Goal: Transaction & Acquisition: Book appointment/travel/reservation

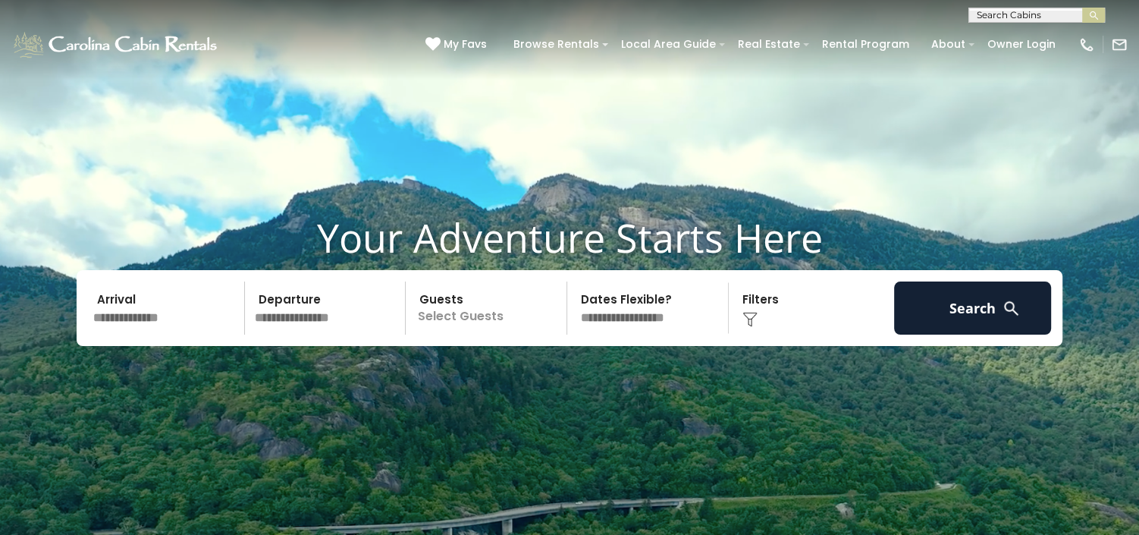
click at [504, 326] on p "Select Guests" at bounding box center [488, 307] width 156 height 53
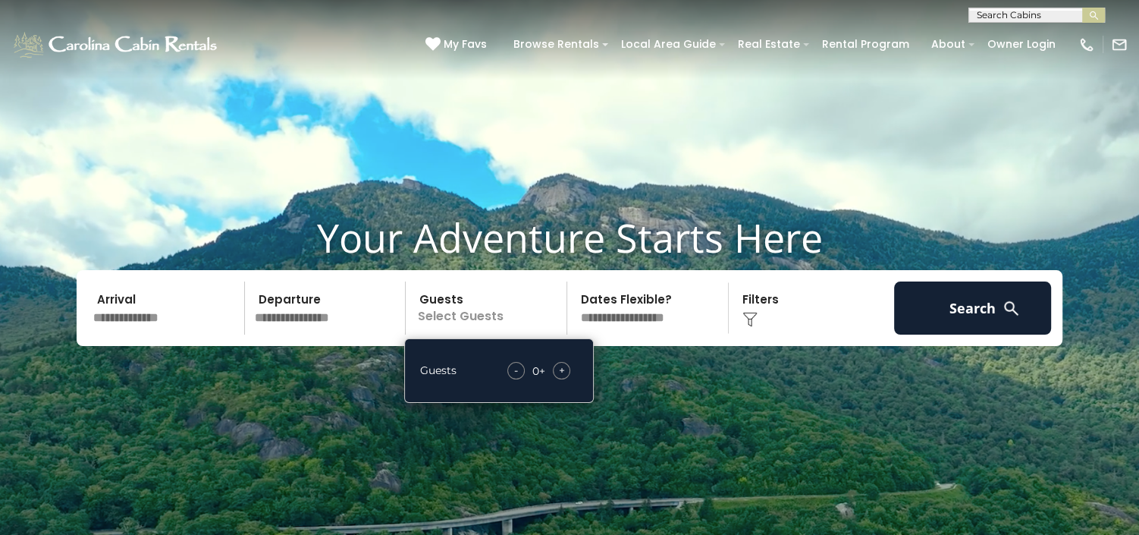
click at [566, 371] on div "+" at bounding box center [561, 370] width 17 height 17
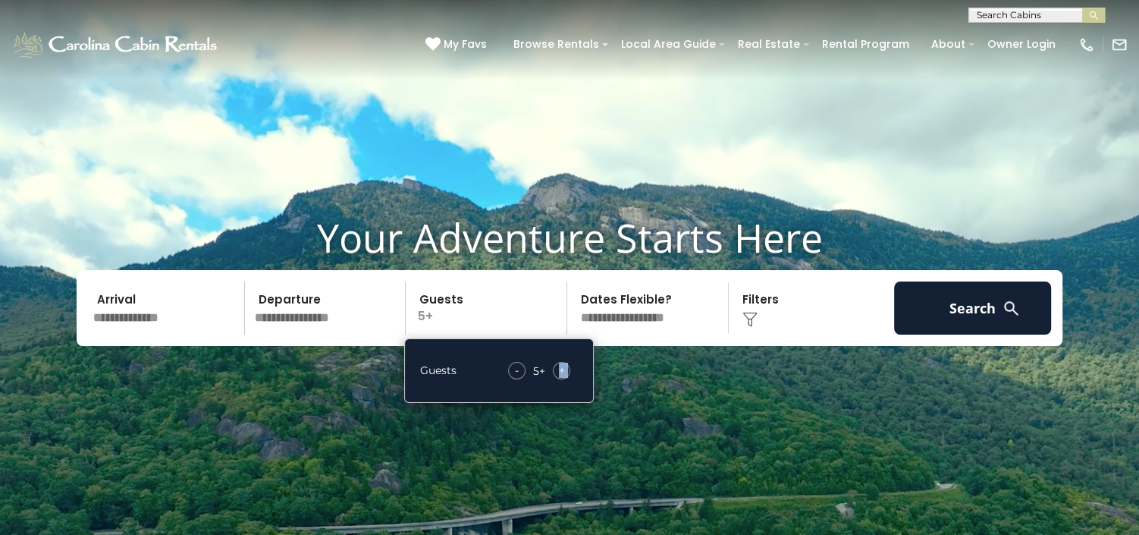
click at [566, 371] on div "+" at bounding box center [561, 370] width 17 height 17
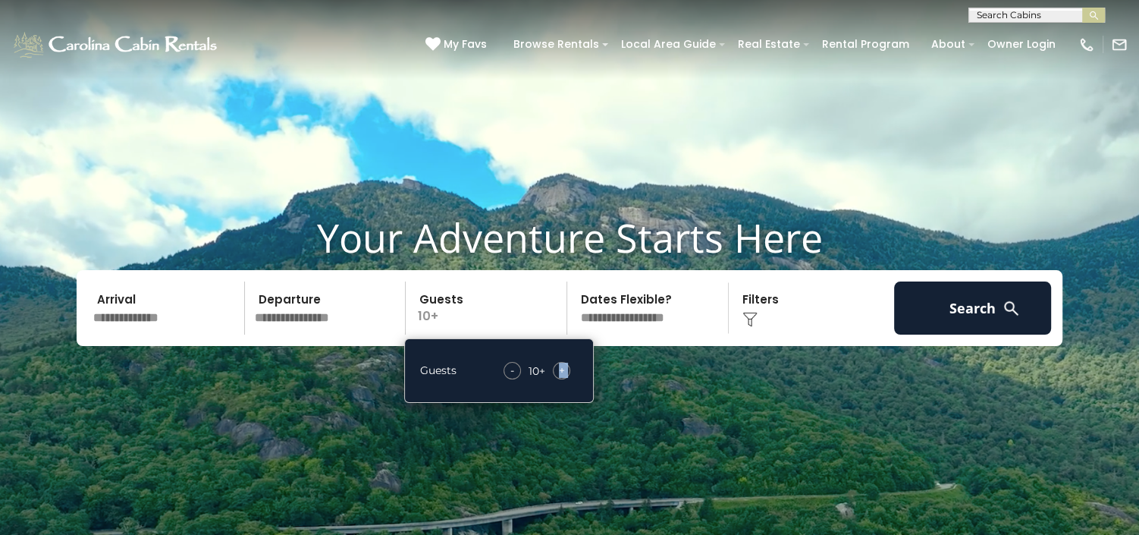
click at [566, 371] on div "+" at bounding box center [561, 370] width 17 height 17
click at [639, 316] on select "**********" at bounding box center [650, 307] width 156 height 53
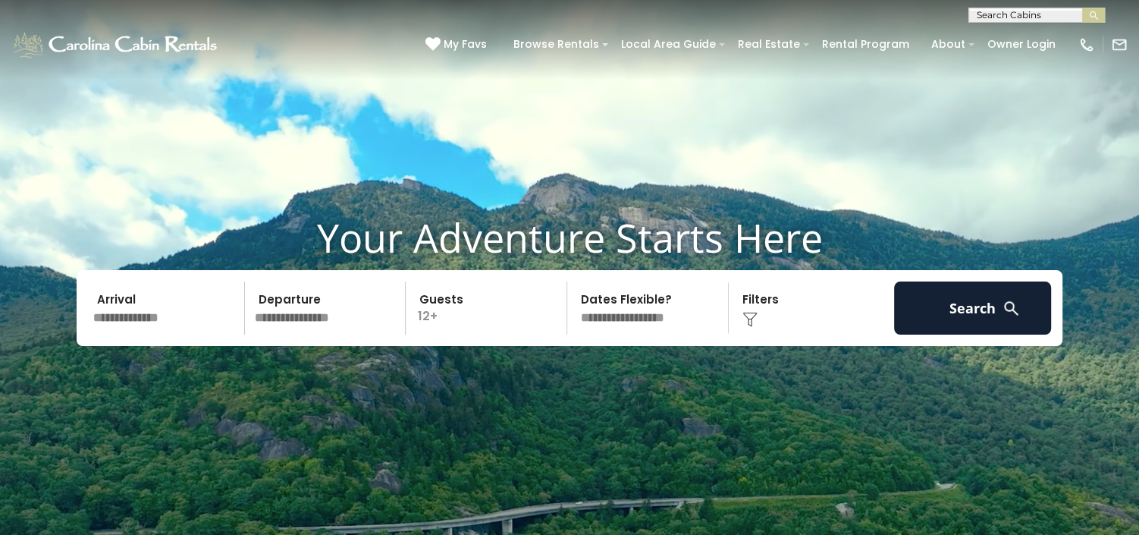
click at [771, 316] on div "Click to Choose" at bounding box center [812, 307] width 157 height 53
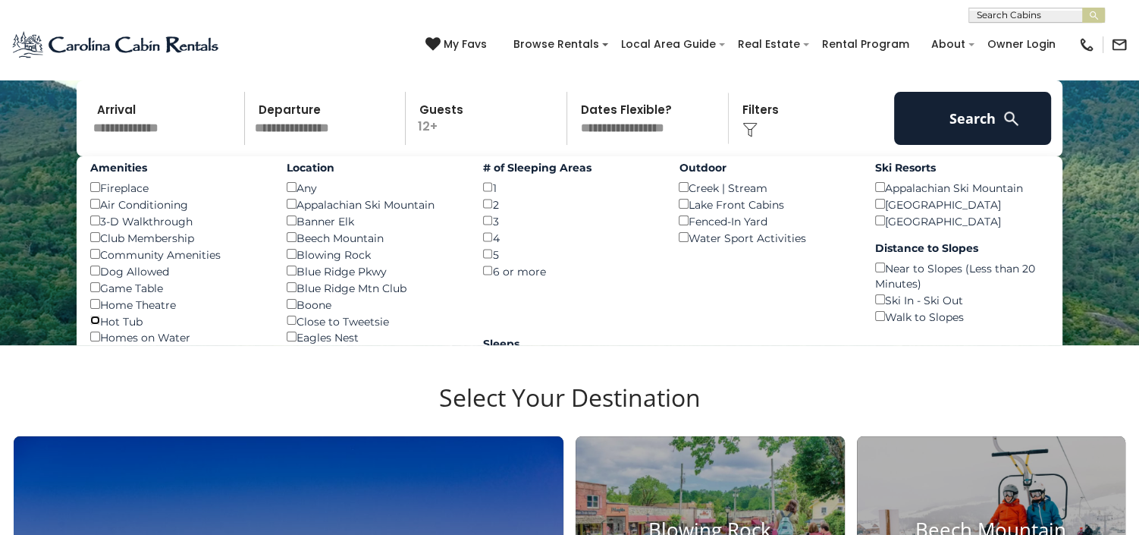
scroll to position [284, 0]
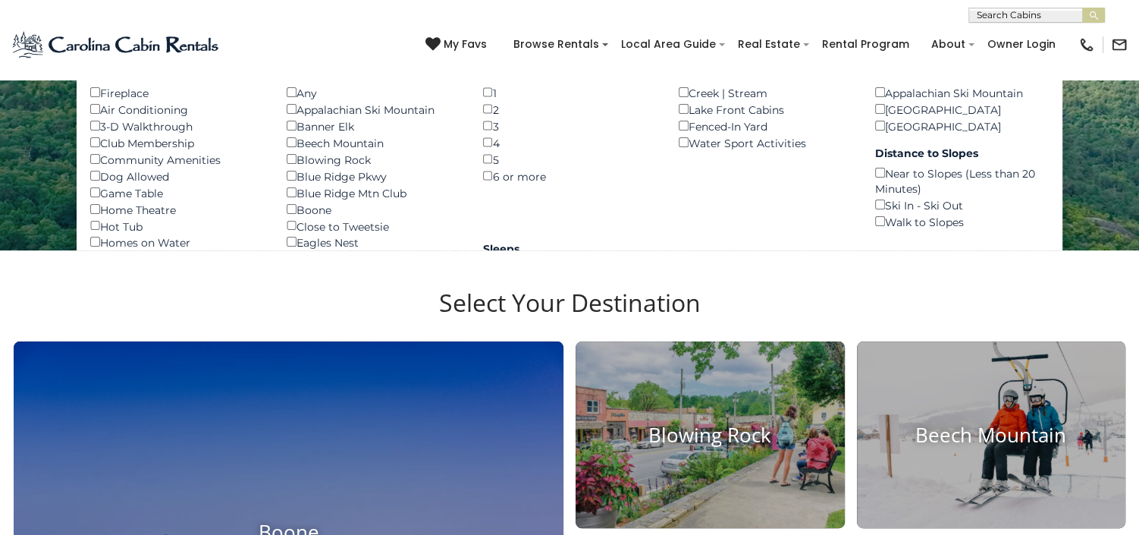
click at [401, 240] on div "Eagles Nest ()" at bounding box center [374, 242] width 174 height 17
click at [231, 236] on div "Homes on Water ()" at bounding box center [177, 242] width 174 height 17
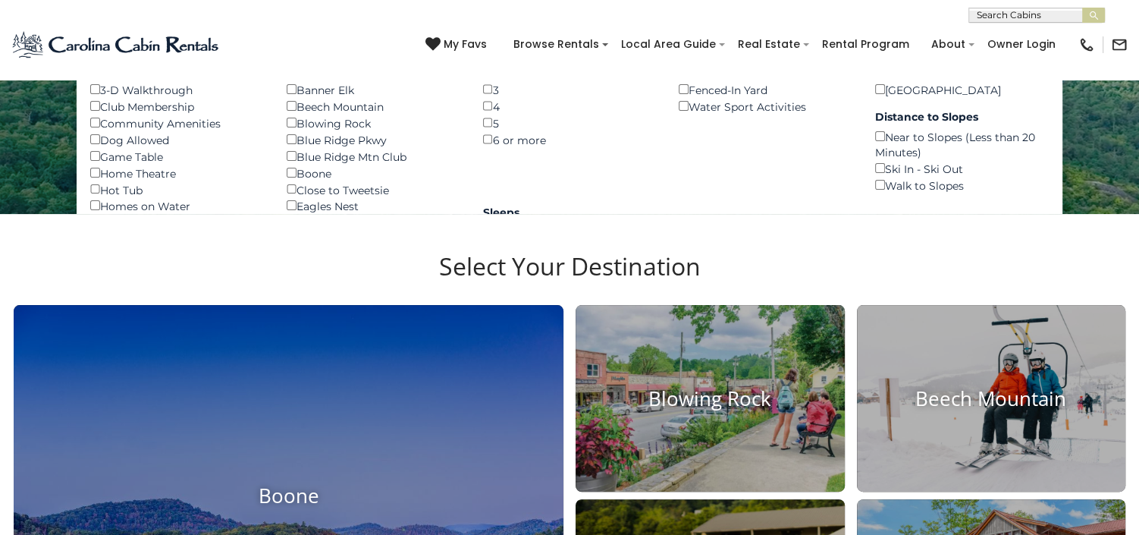
scroll to position [322, 0]
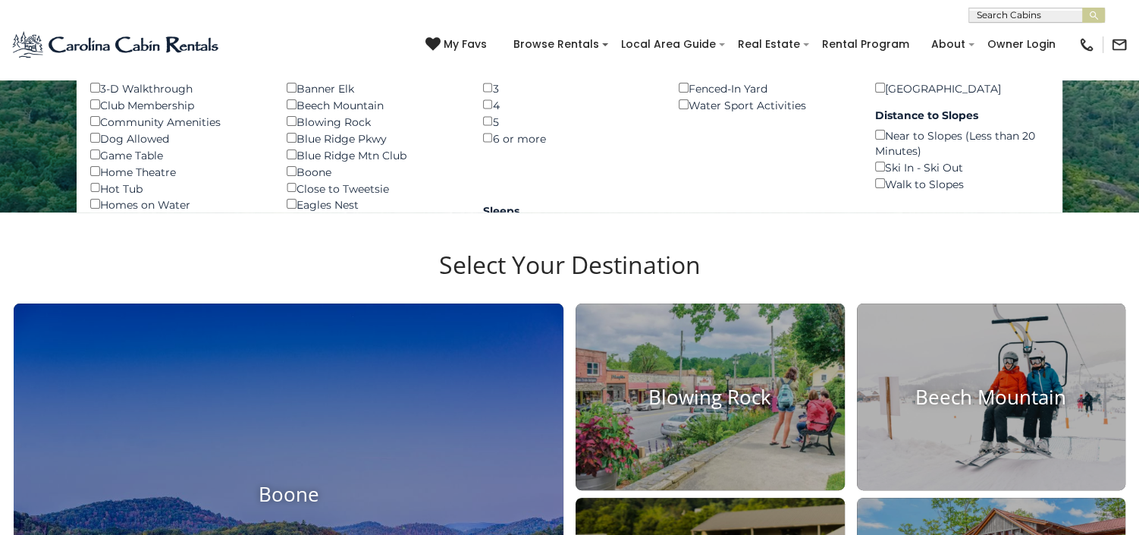
click at [146, 190] on div "Hot Tub ()" at bounding box center [177, 188] width 174 height 17
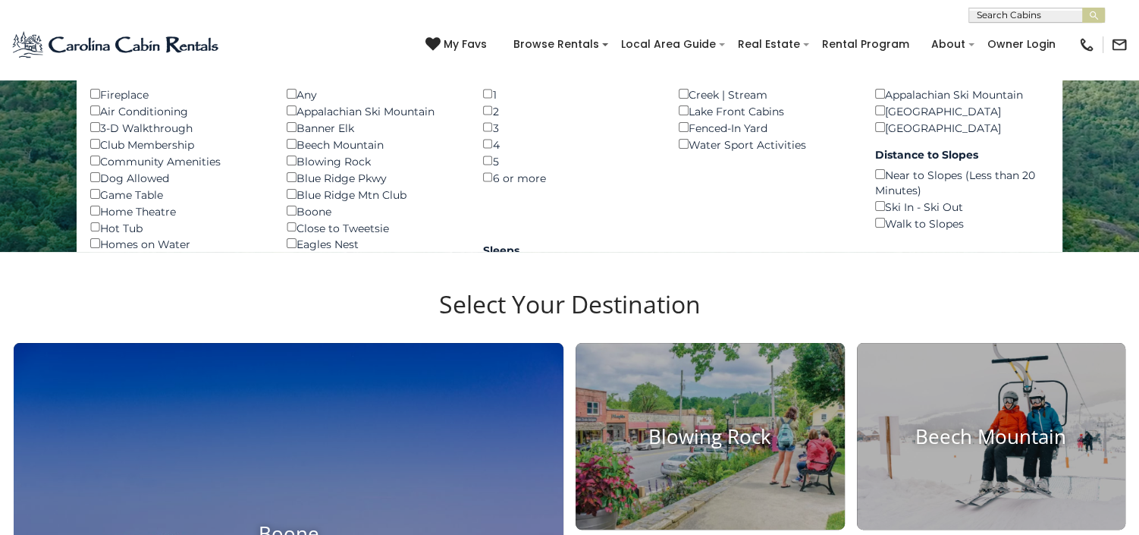
scroll to position [284, 0]
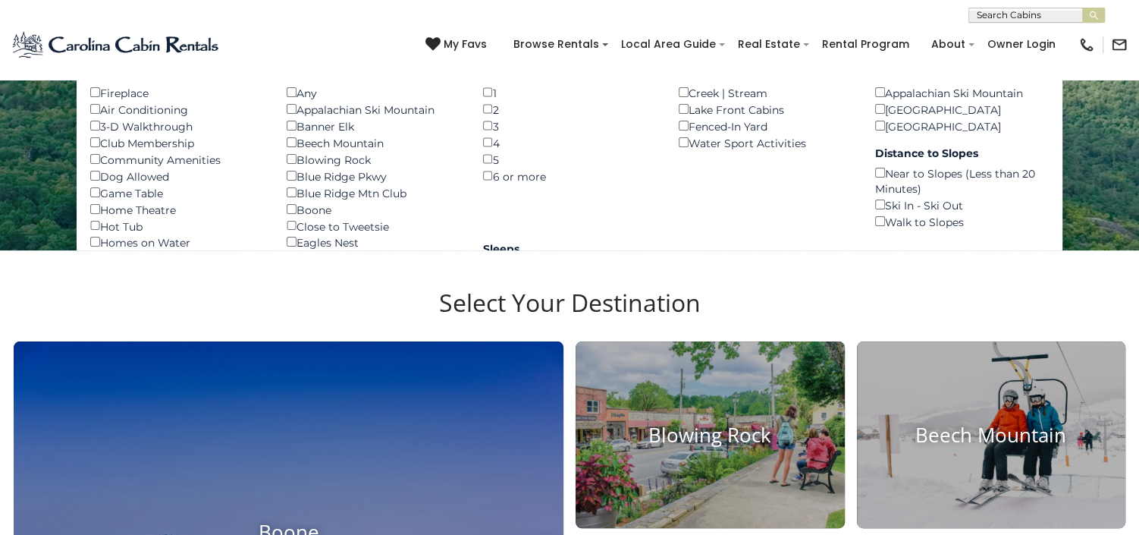
click at [570, 194] on div "Amenities Fireplace () Air Conditioning () 3-D Walkthrough () Club Membership (…" at bounding box center [570, 281] width 986 height 441
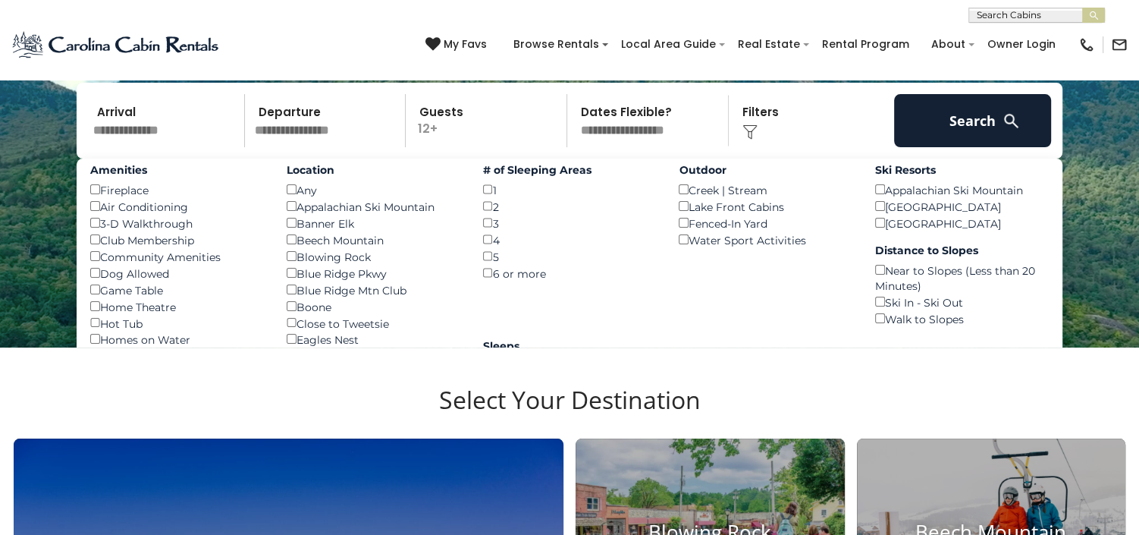
scroll to position [179, 0]
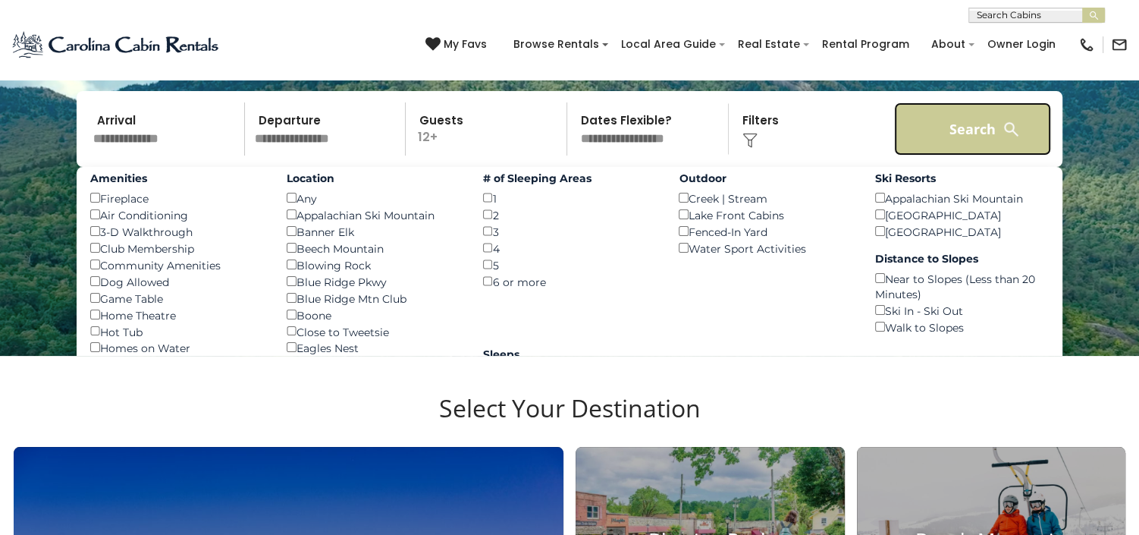
click at [966, 118] on button "Search" at bounding box center [972, 128] width 157 height 53
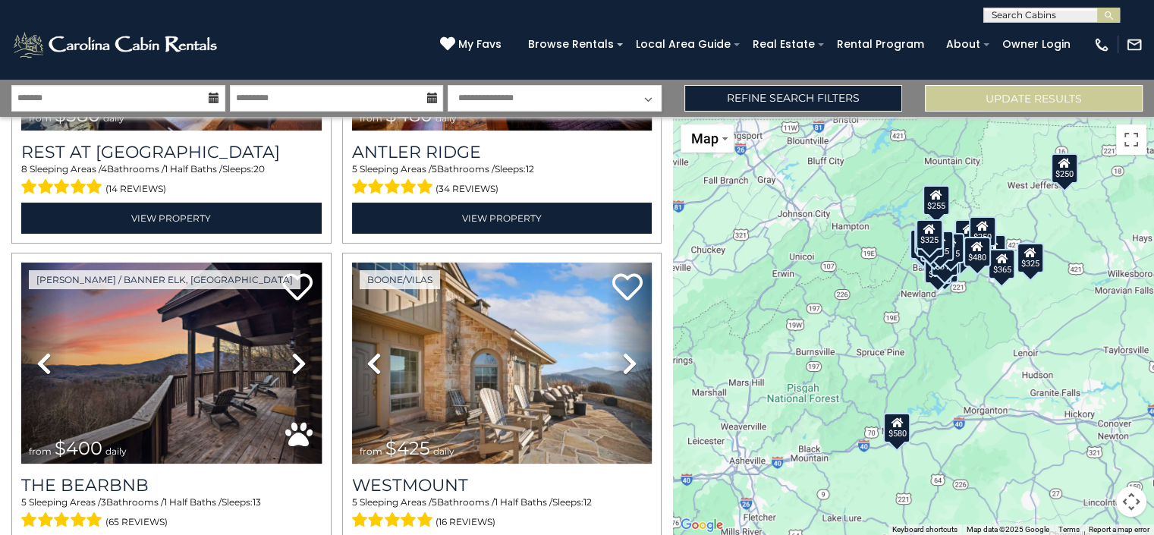
scroll to position [284, 0]
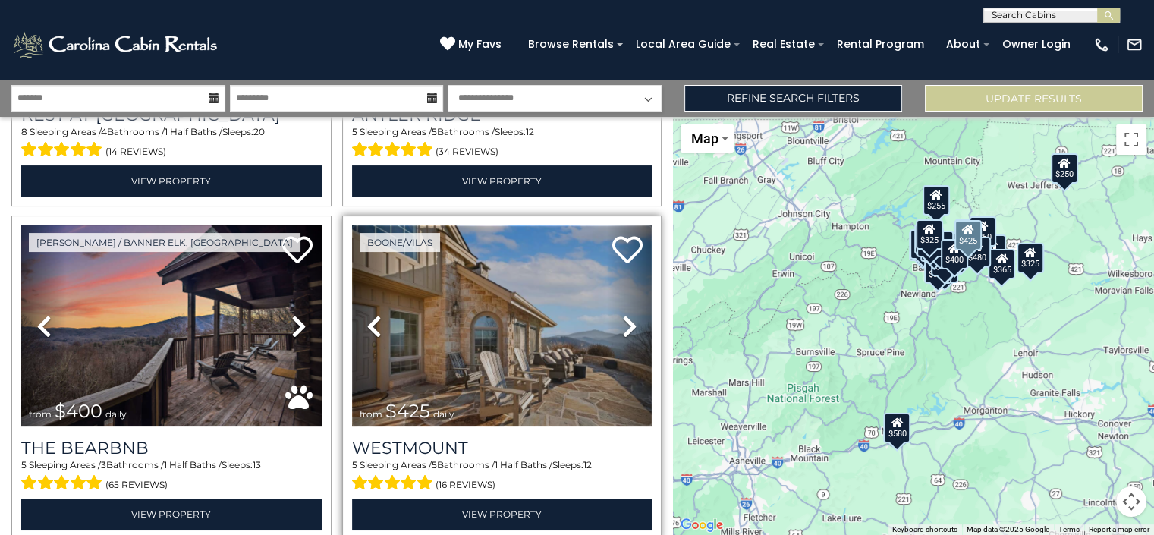
click at [492, 336] on img at bounding box center [502, 325] width 300 height 201
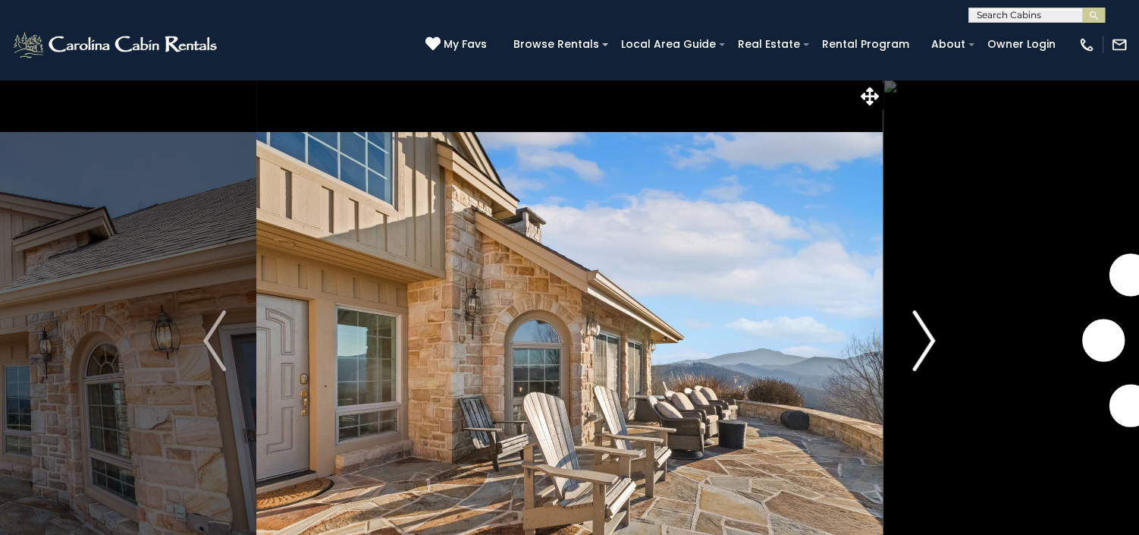
click at [922, 335] on img "Next" at bounding box center [924, 340] width 23 height 61
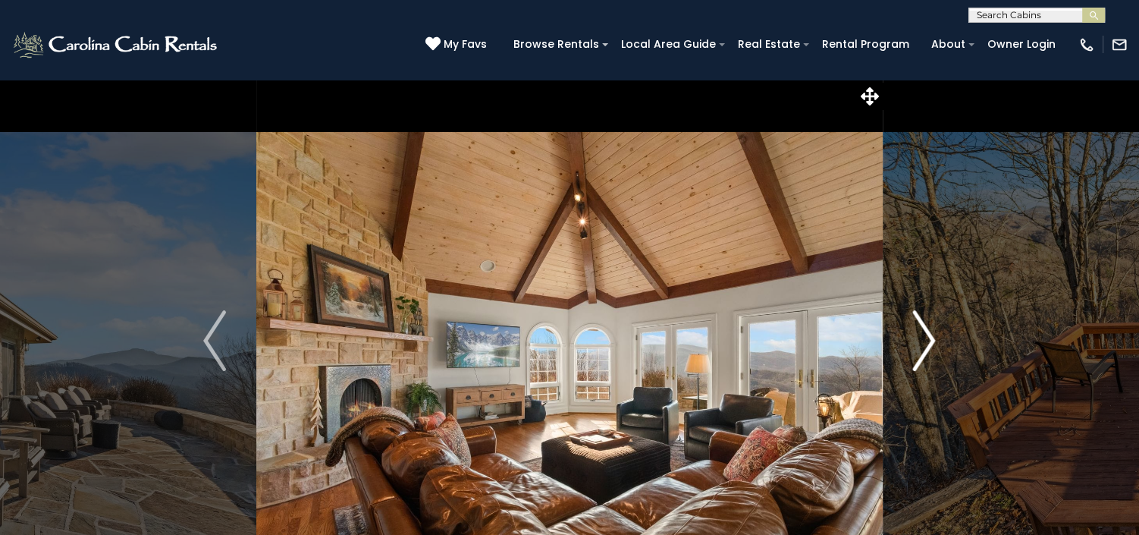
click at [922, 335] on img "Next" at bounding box center [924, 340] width 23 height 61
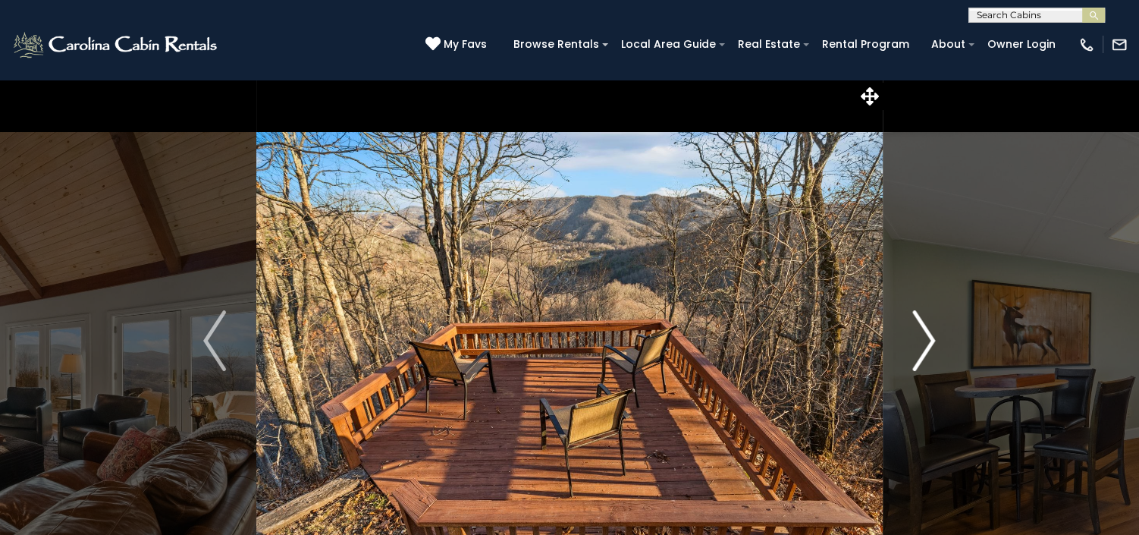
click at [922, 335] on img "Next" at bounding box center [924, 340] width 23 height 61
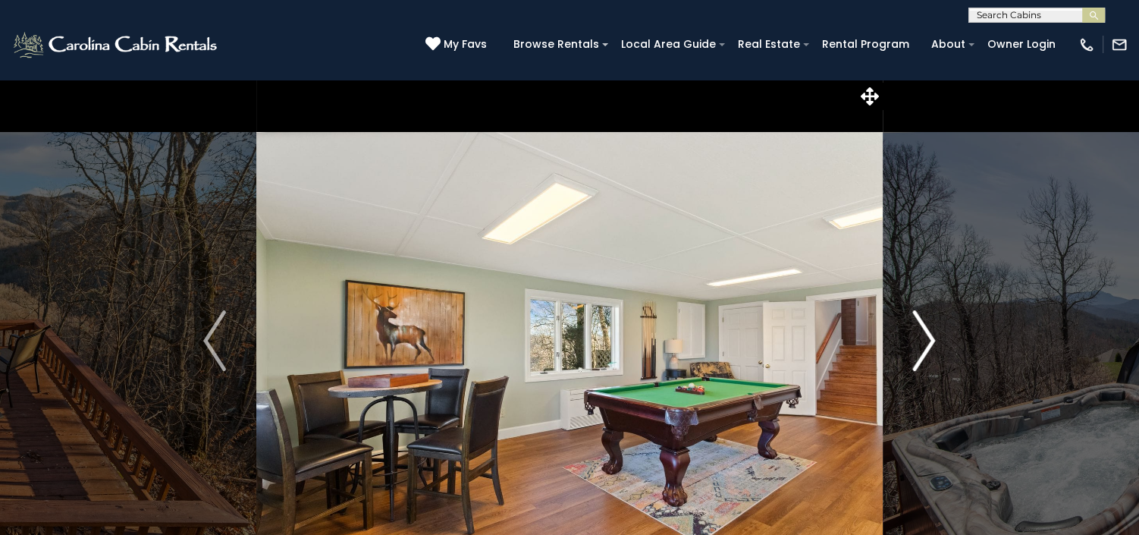
click at [922, 335] on img "Next" at bounding box center [924, 340] width 23 height 61
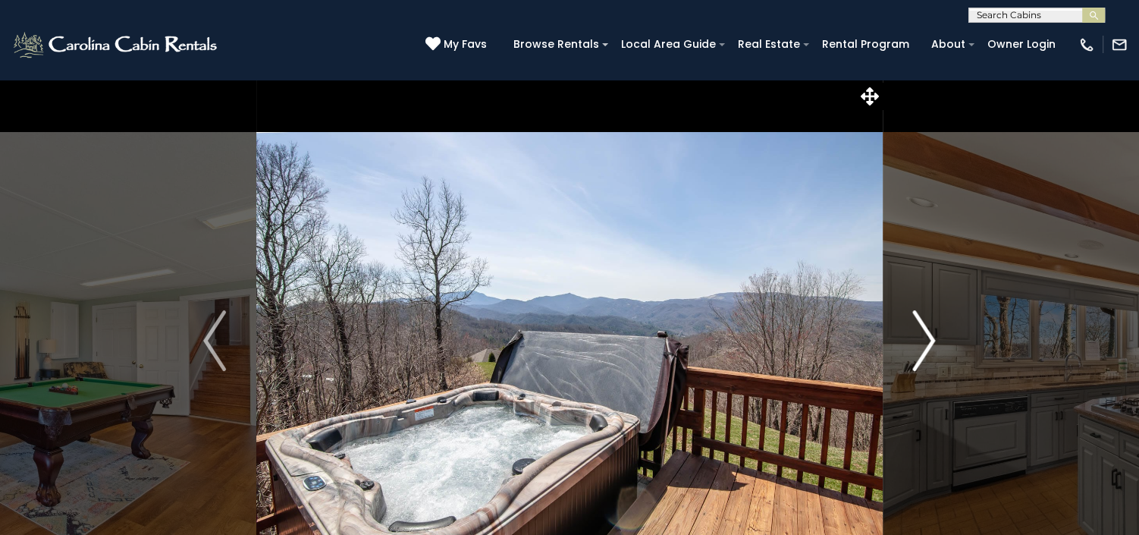
click at [922, 335] on img "Next" at bounding box center [924, 340] width 23 height 61
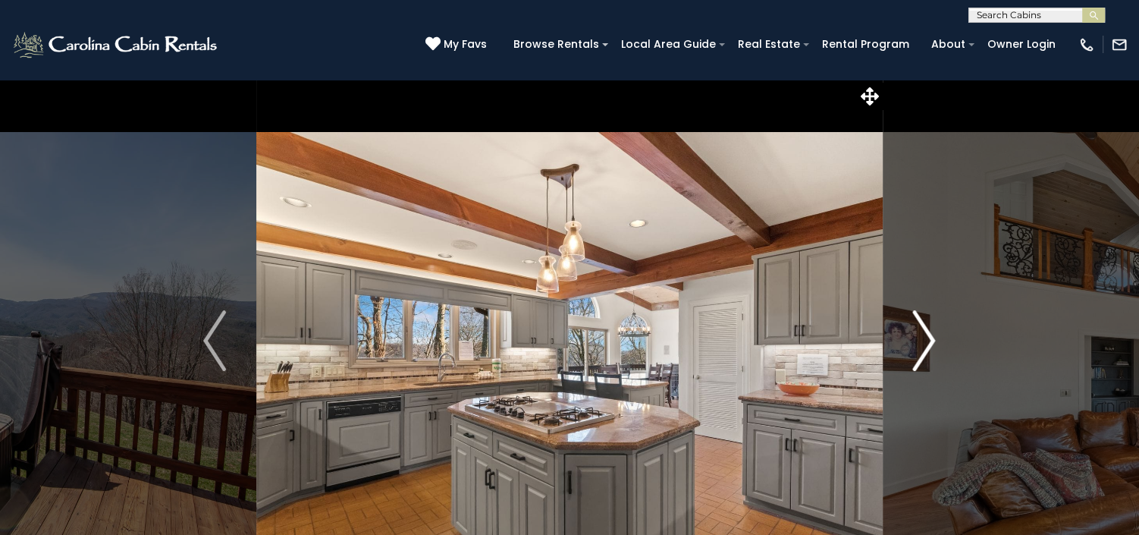
click at [922, 335] on img "Next" at bounding box center [924, 340] width 23 height 61
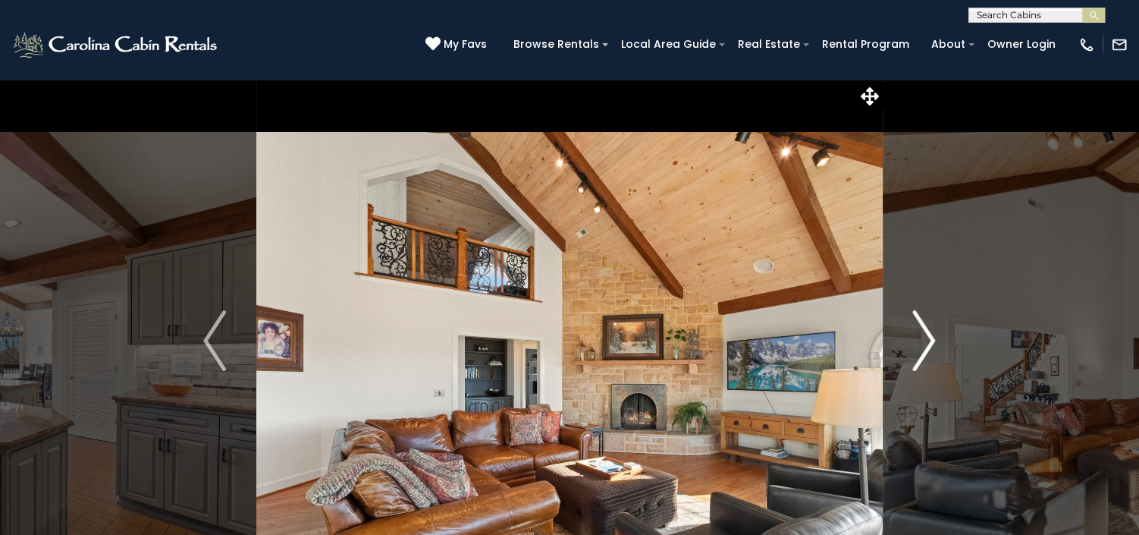
click at [922, 335] on img "Next" at bounding box center [924, 340] width 23 height 61
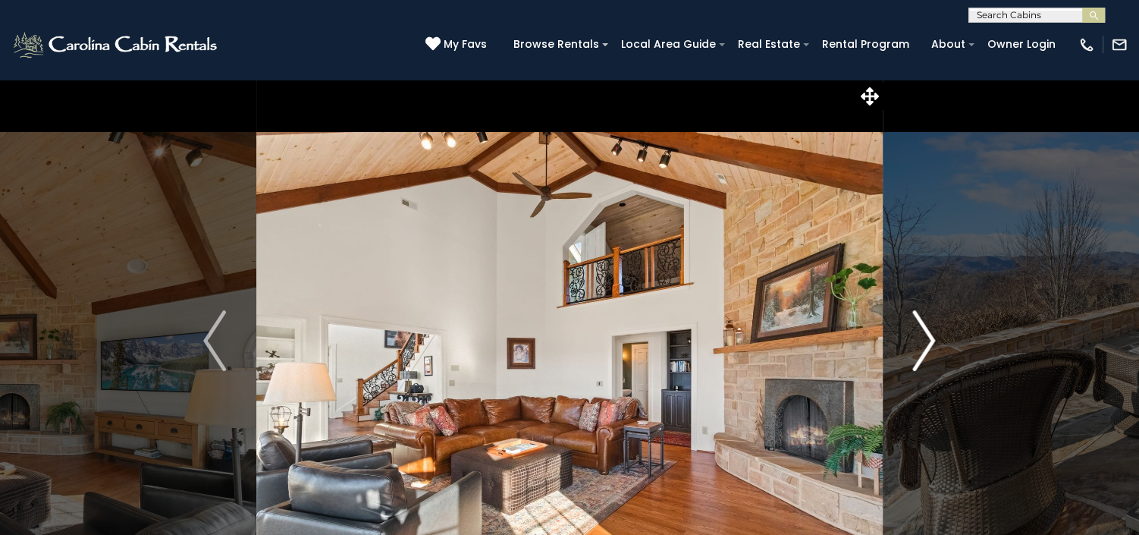
click at [922, 335] on img "Next" at bounding box center [924, 340] width 23 height 61
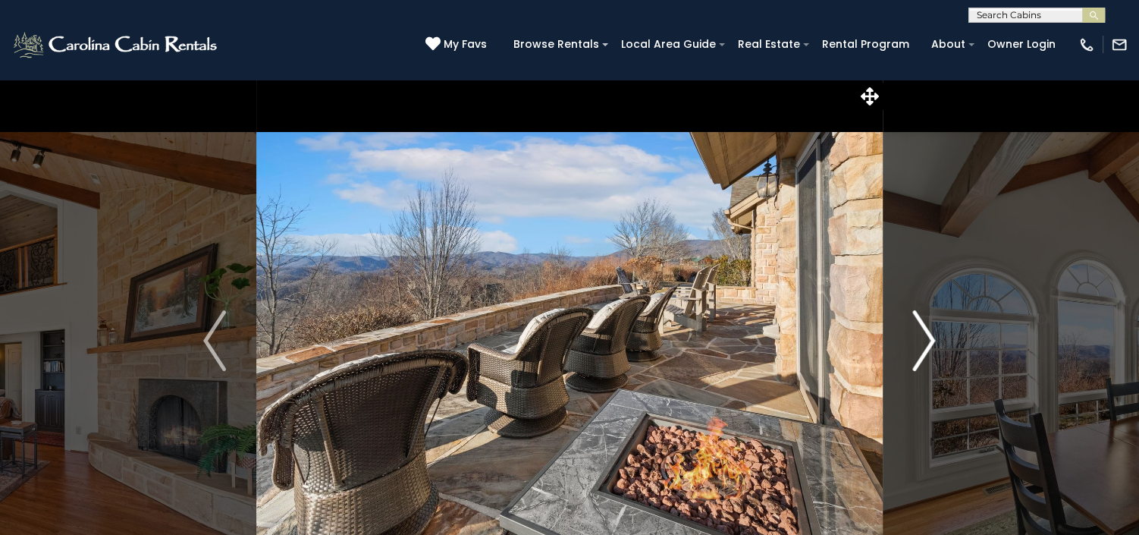
click at [922, 335] on img "Next" at bounding box center [924, 340] width 23 height 61
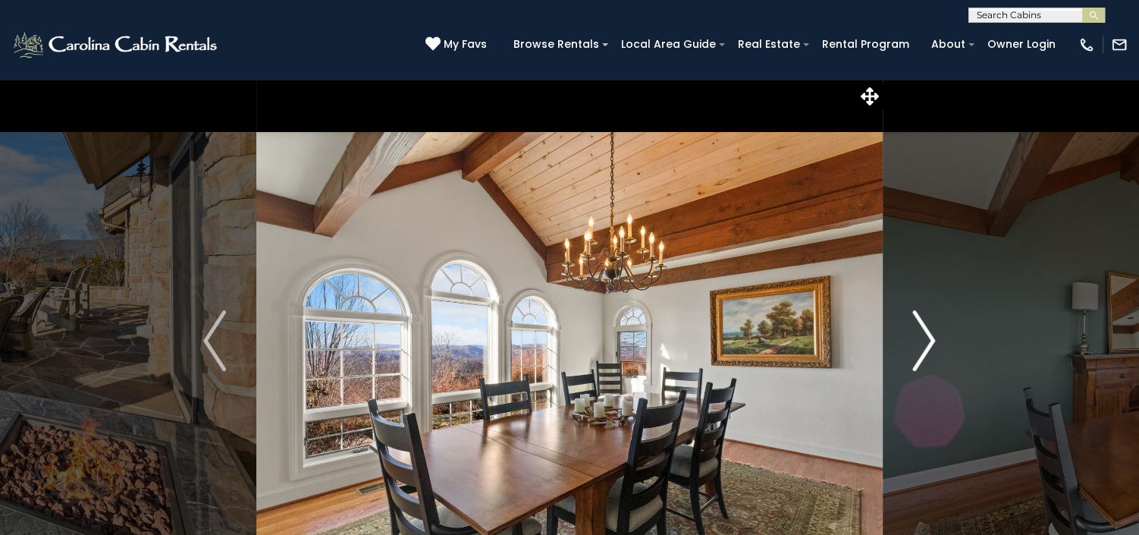
click at [922, 335] on img "Next" at bounding box center [924, 340] width 23 height 61
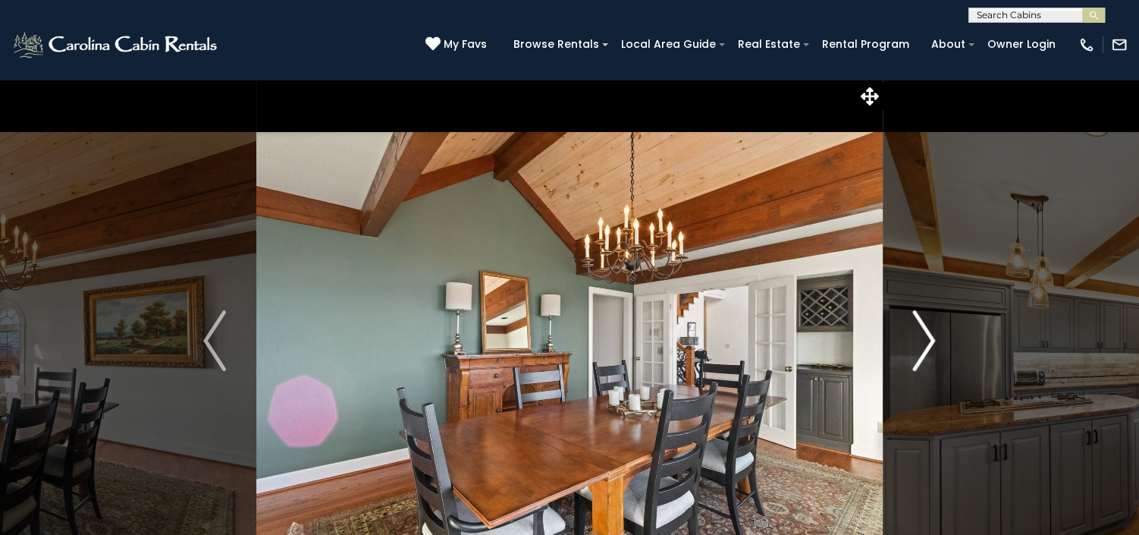
click at [922, 335] on img "Next" at bounding box center [924, 340] width 23 height 61
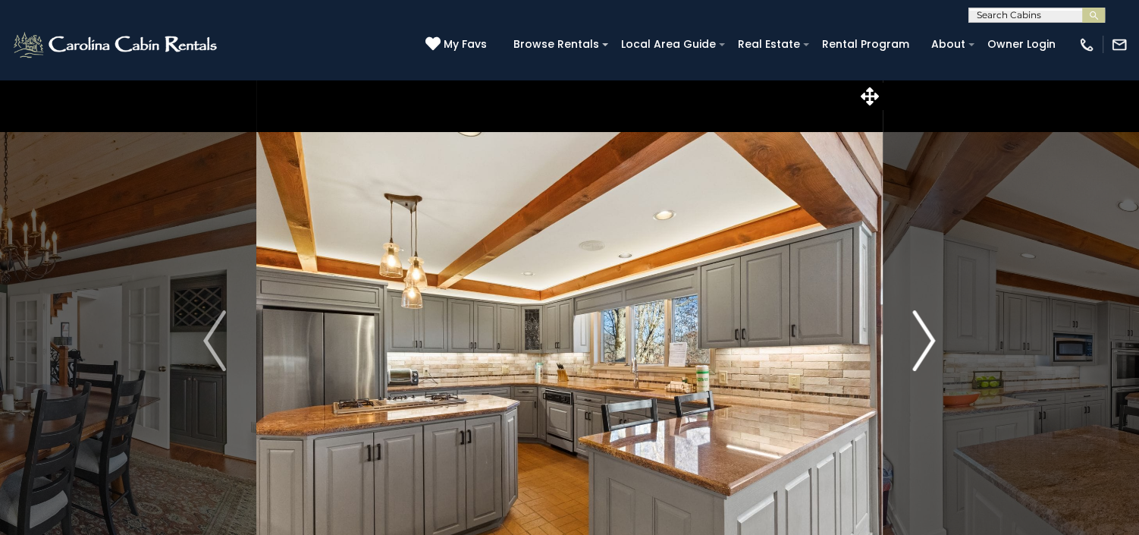
click at [922, 335] on img "Next" at bounding box center [924, 340] width 23 height 61
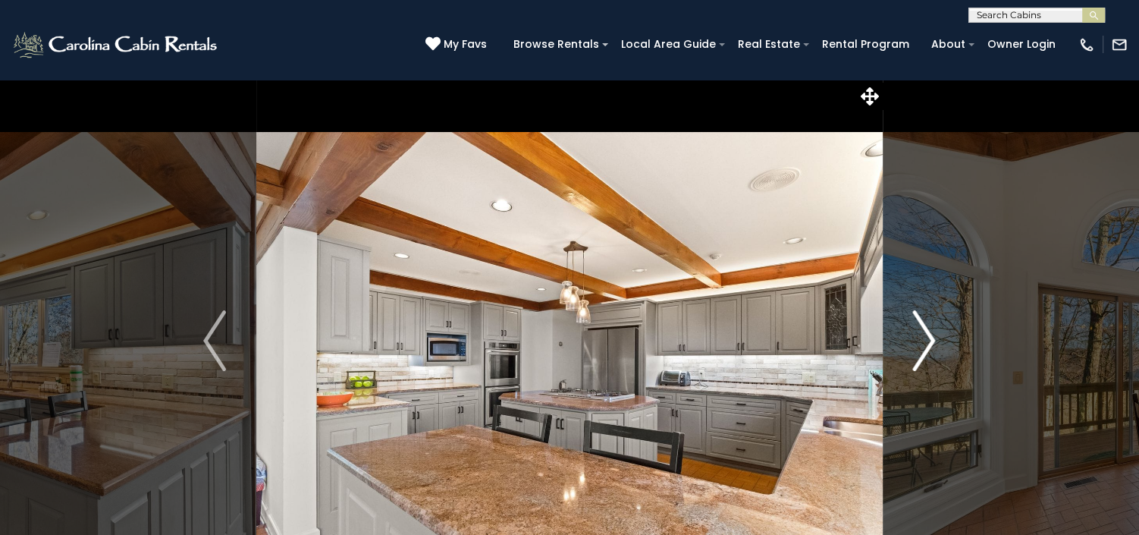
click at [922, 335] on img "Next" at bounding box center [924, 340] width 23 height 61
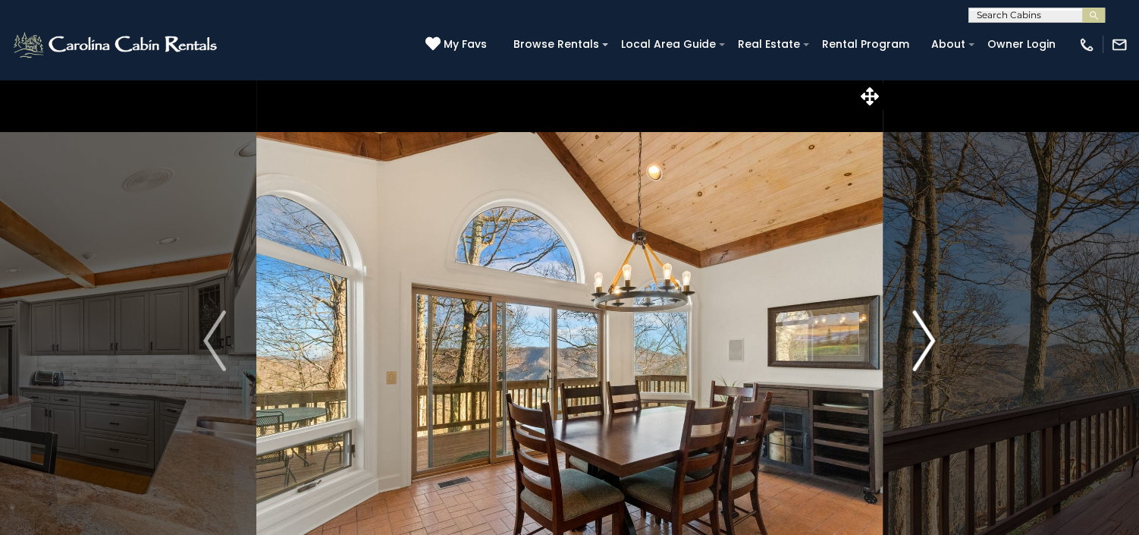
click at [922, 335] on img "Next" at bounding box center [924, 340] width 23 height 61
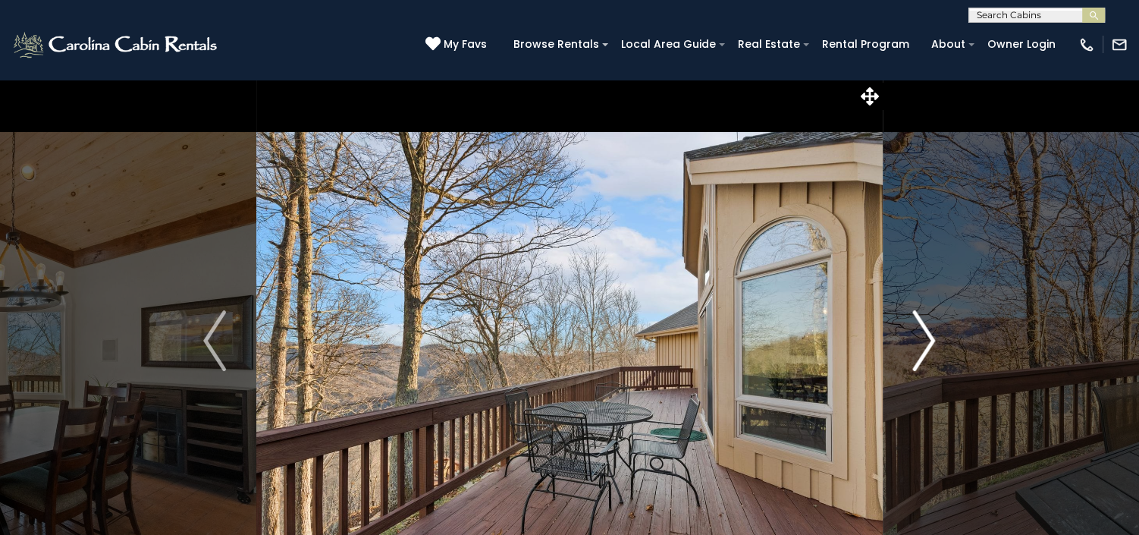
click at [922, 335] on img "Next" at bounding box center [924, 340] width 23 height 61
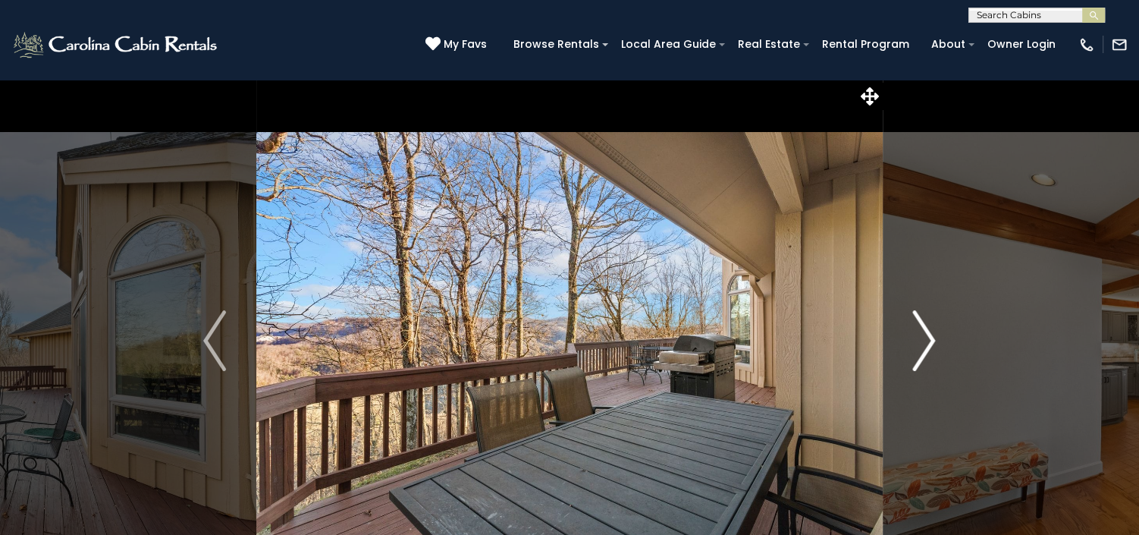
click at [922, 335] on img "Next" at bounding box center [924, 340] width 23 height 61
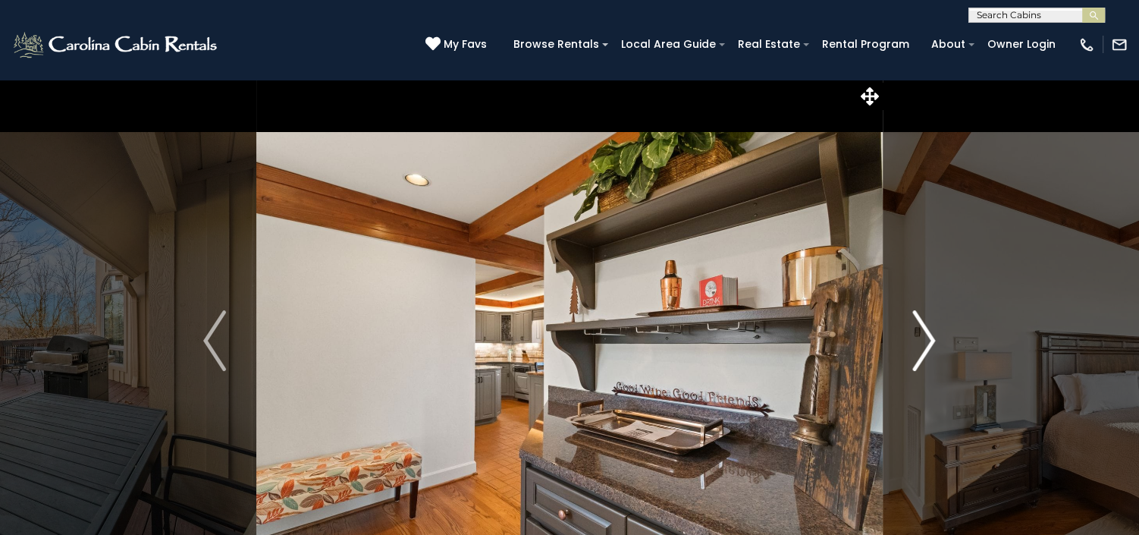
click at [922, 335] on img "Next" at bounding box center [924, 340] width 23 height 61
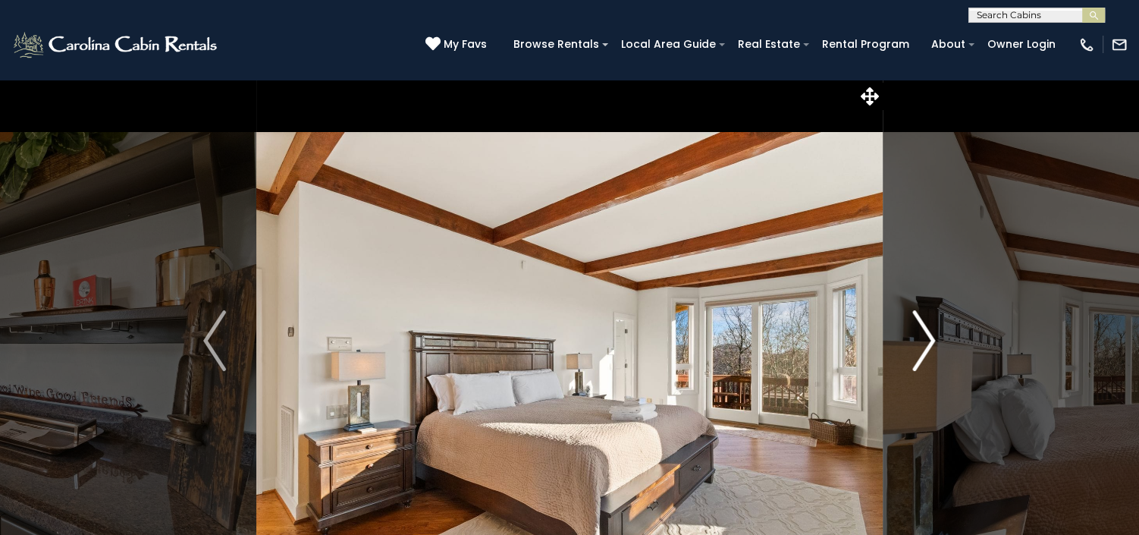
click at [922, 335] on img "Next" at bounding box center [924, 340] width 23 height 61
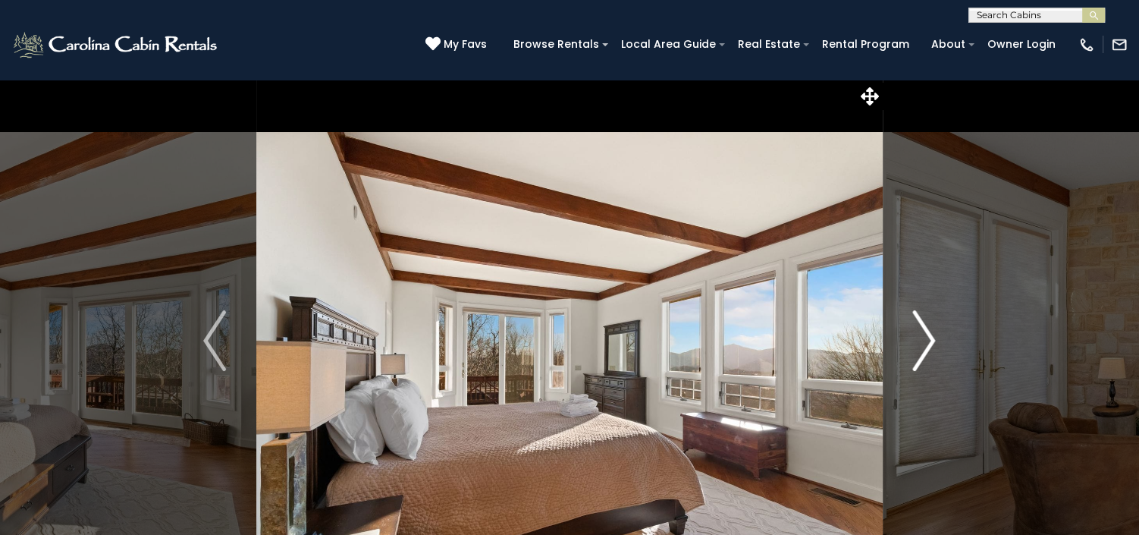
click at [922, 335] on img "Next" at bounding box center [924, 340] width 23 height 61
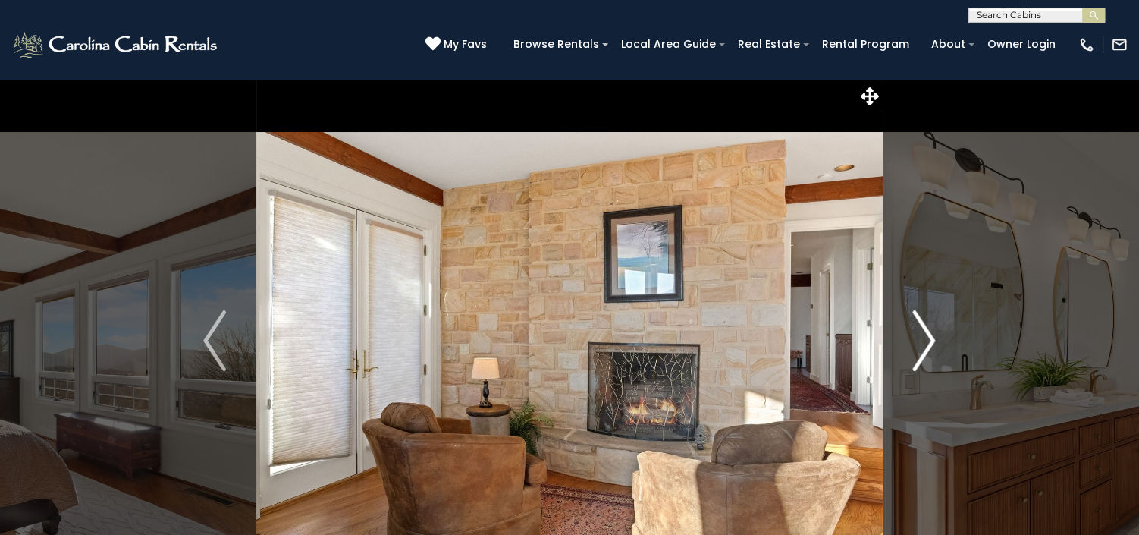
click at [922, 335] on img "Next" at bounding box center [924, 340] width 23 height 61
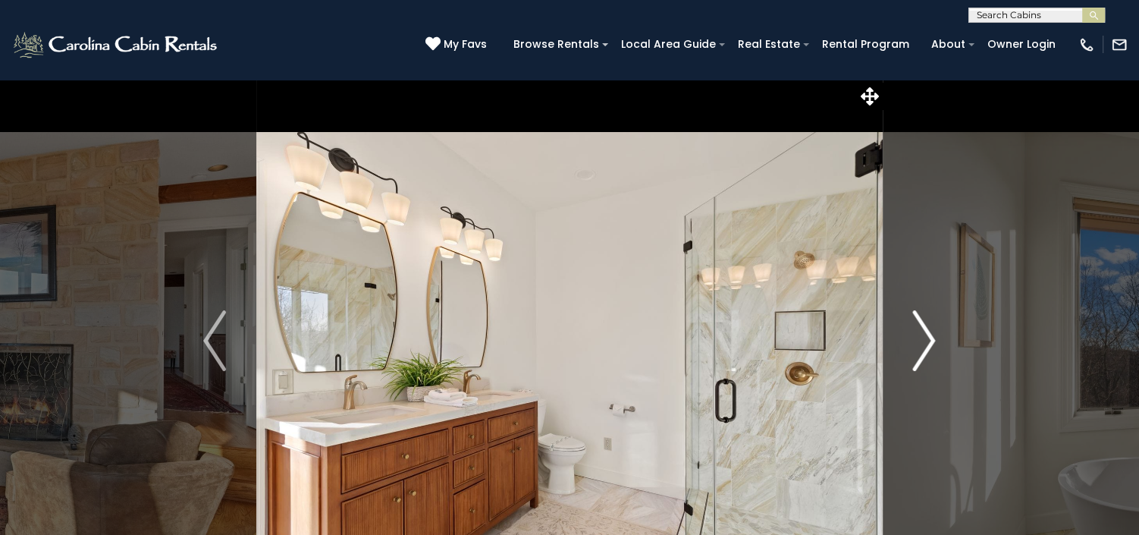
click at [922, 335] on img "Next" at bounding box center [924, 340] width 23 height 61
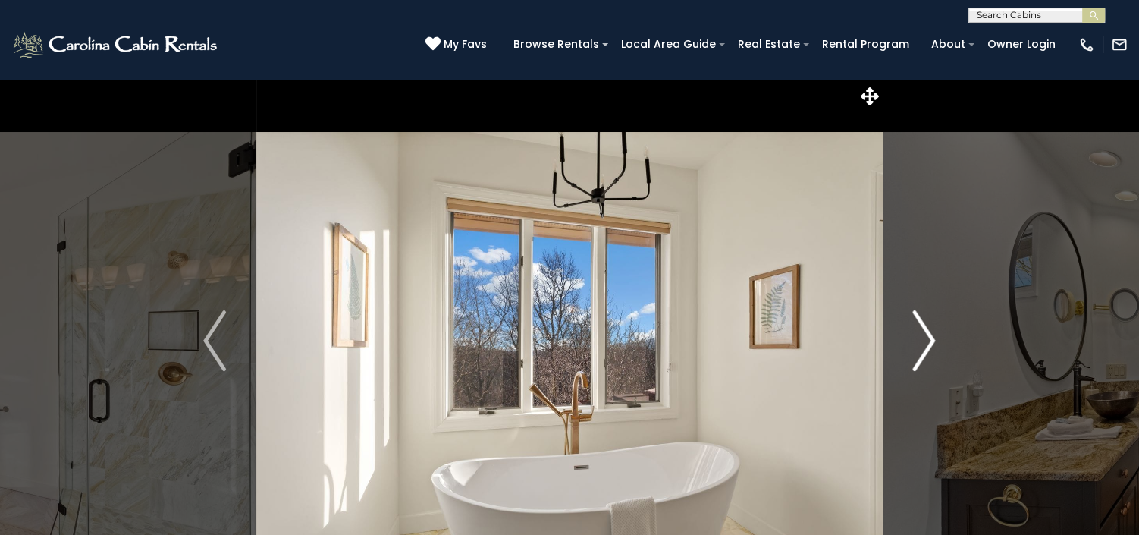
click at [922, 335] on img "Next" at bounding box center [924, 340] width 23 height 61
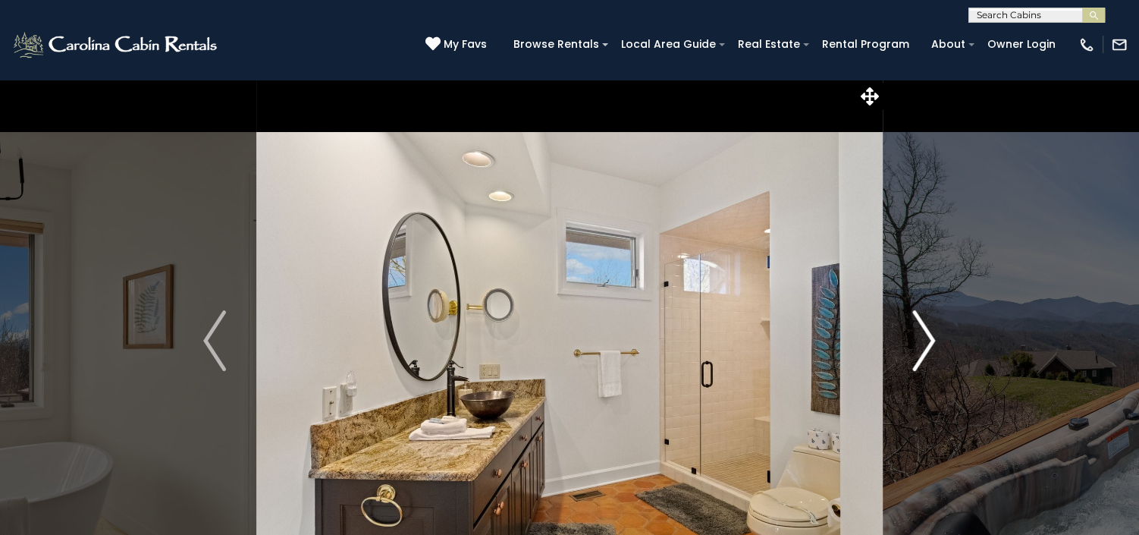
click at [922, 335] on img "Next" at bounding box center [924, 340] width 23 height 61
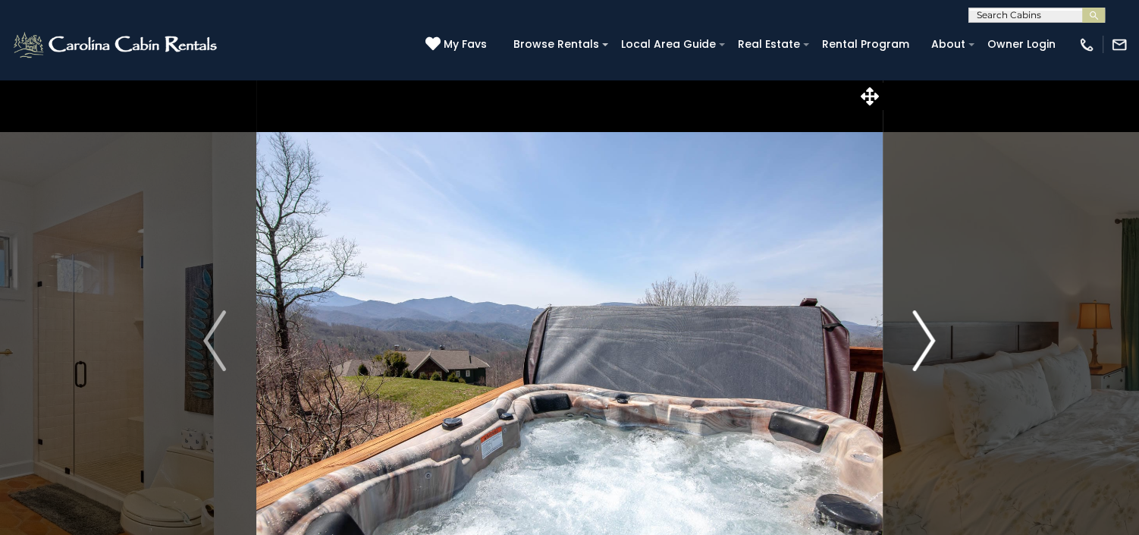
click at [922, 335] on img "Next" at bounding box center [924, 340] width 23 height 61
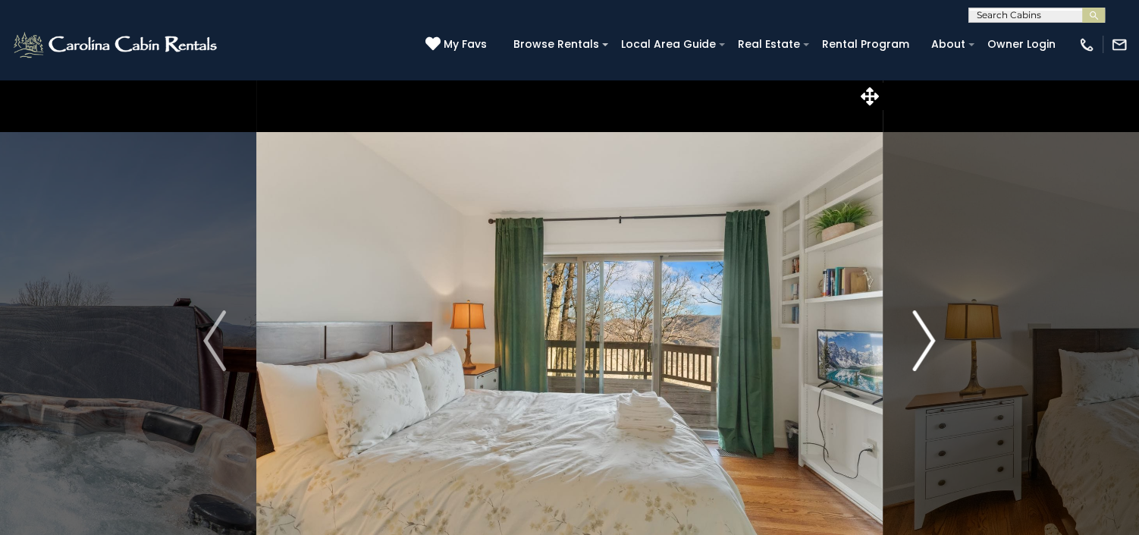
click at [922, 335] on img "Next" at bounding box center [924, 340] width 23 height 61
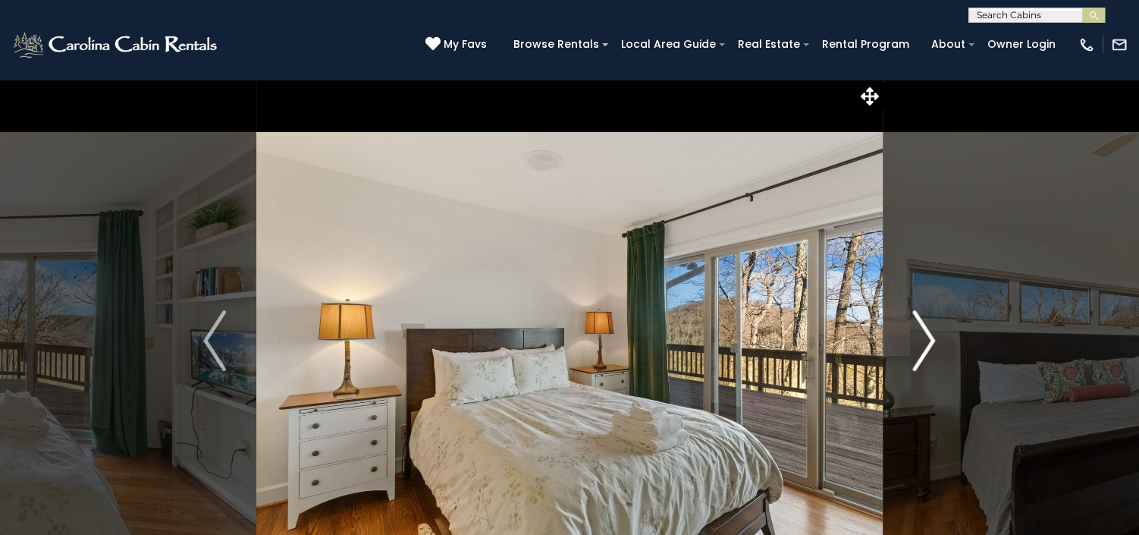
click at [922, 335] on img "Next" at bounding box center [924, 340] width 23 height 61
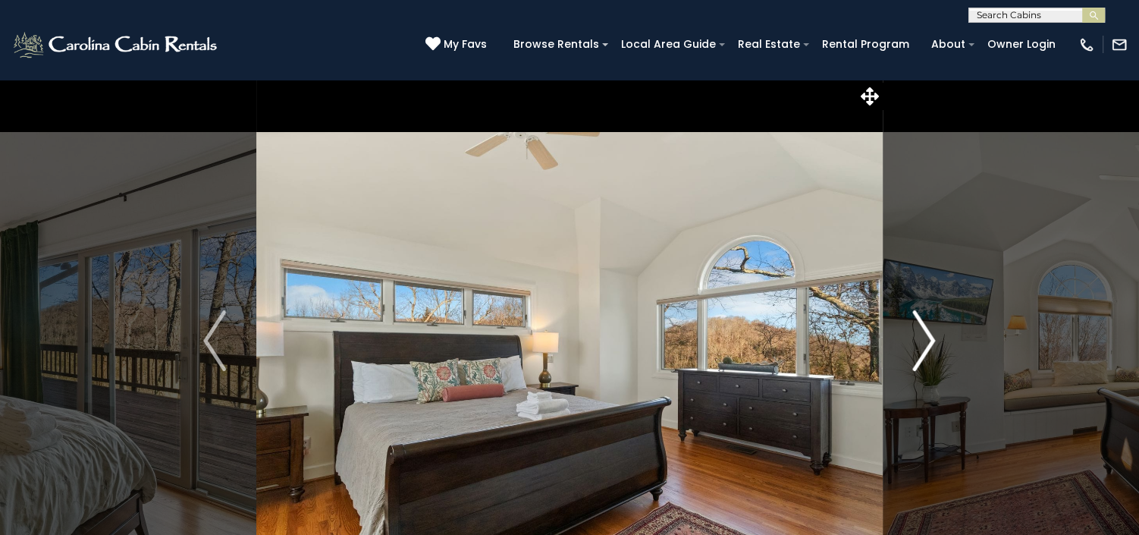
click at [922, 335] on img "Next" at bounding box center [924, 340] width 23 height 61
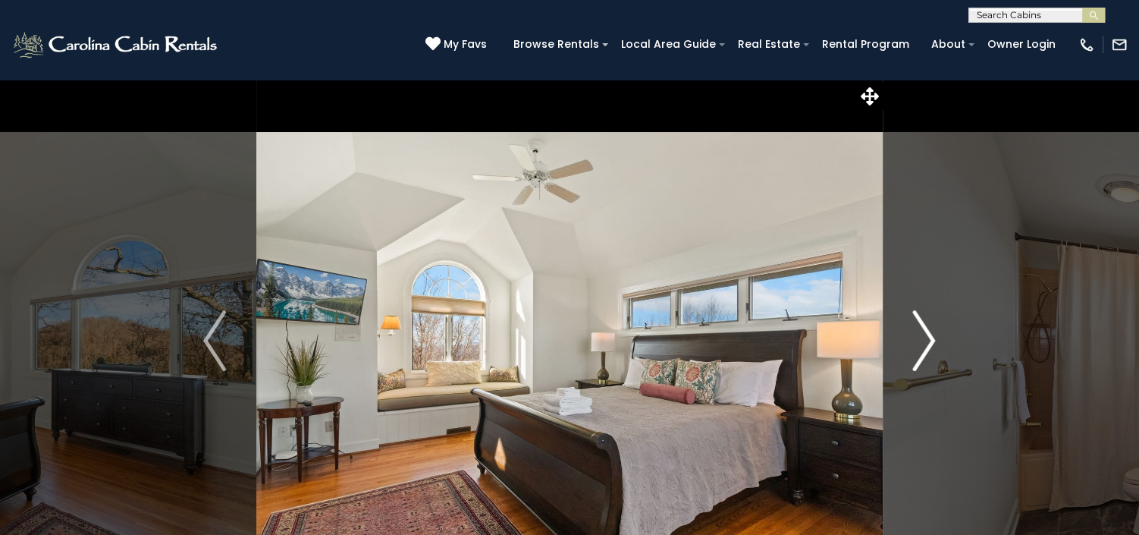
click at [922, 335] on img "Next" at bounding box center [924, 340] width 23 height 61
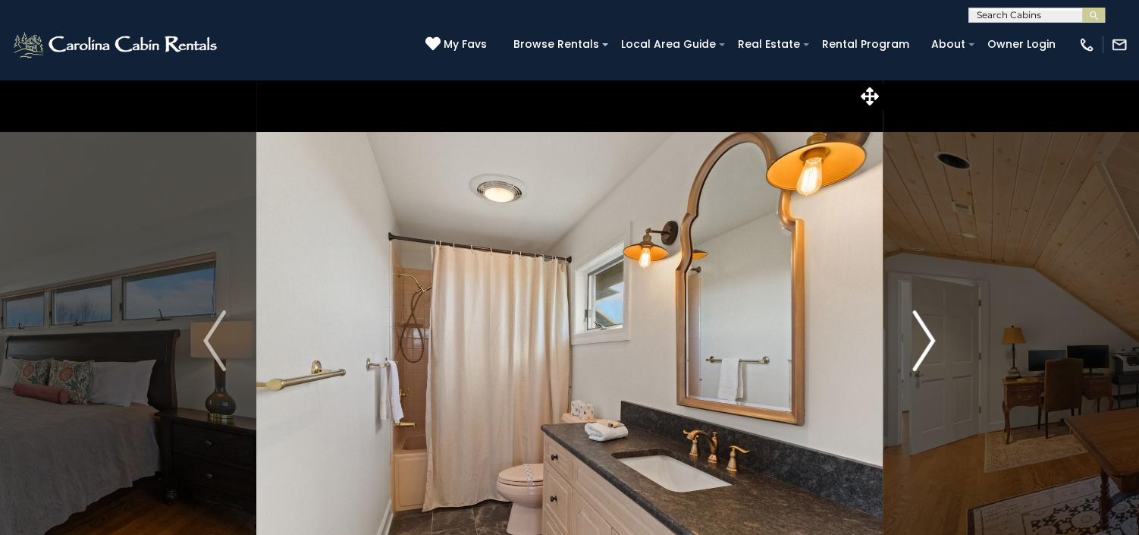
click at [922, 335] on img "Next" at bounding box center [924, 340] width 23 height 61
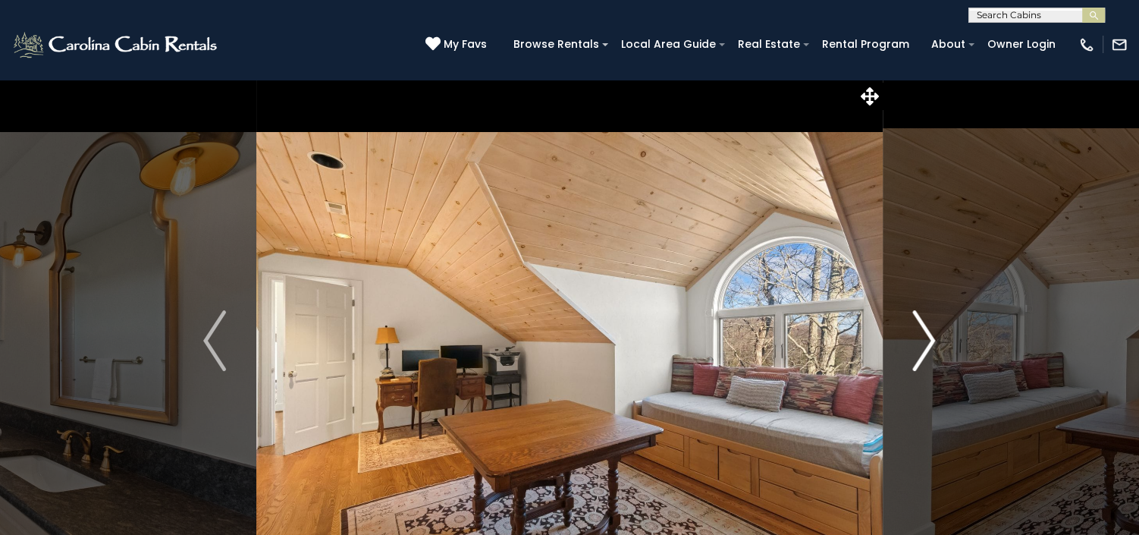
click at [922, 335] on img "Next" at bounding box center [924, 340] width 23 height 61
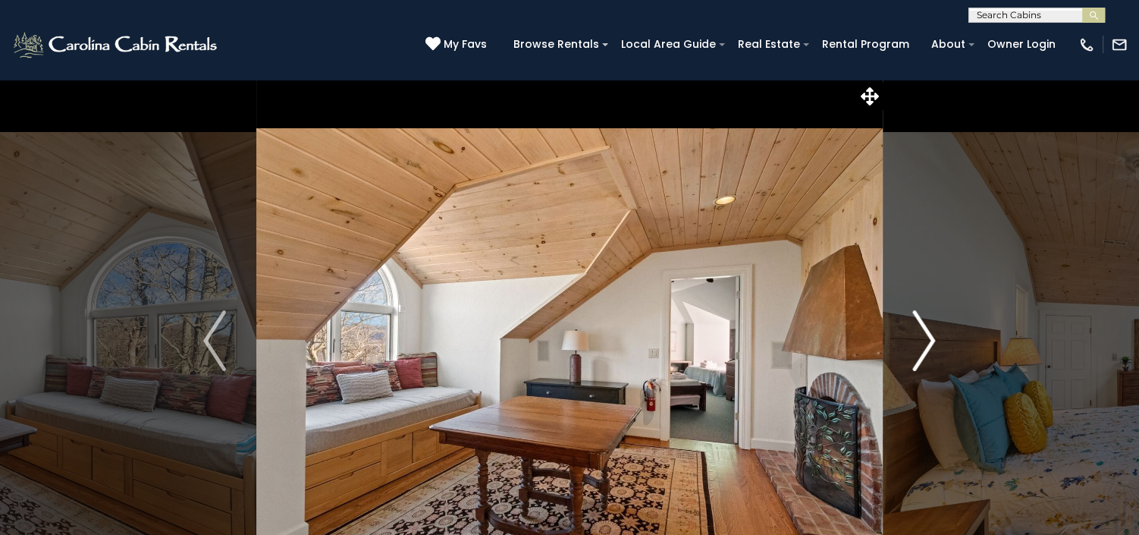
click at [922, 335] on img "Next" at bounding box center [924, 340] width 23 height 61
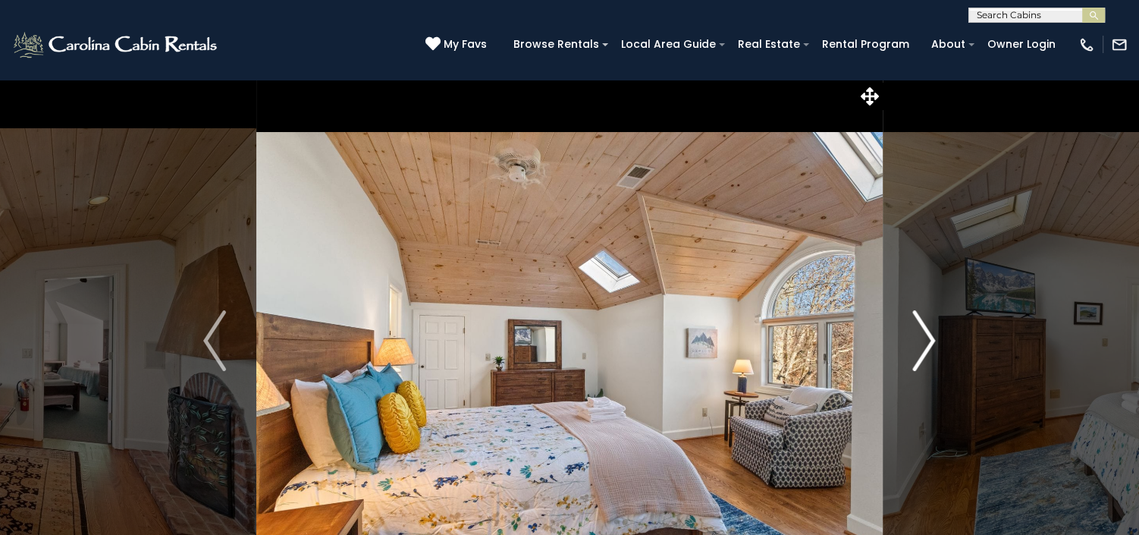
click at [922, 335] on img "Next" at bounding box center [924, 340] width 23 height 61
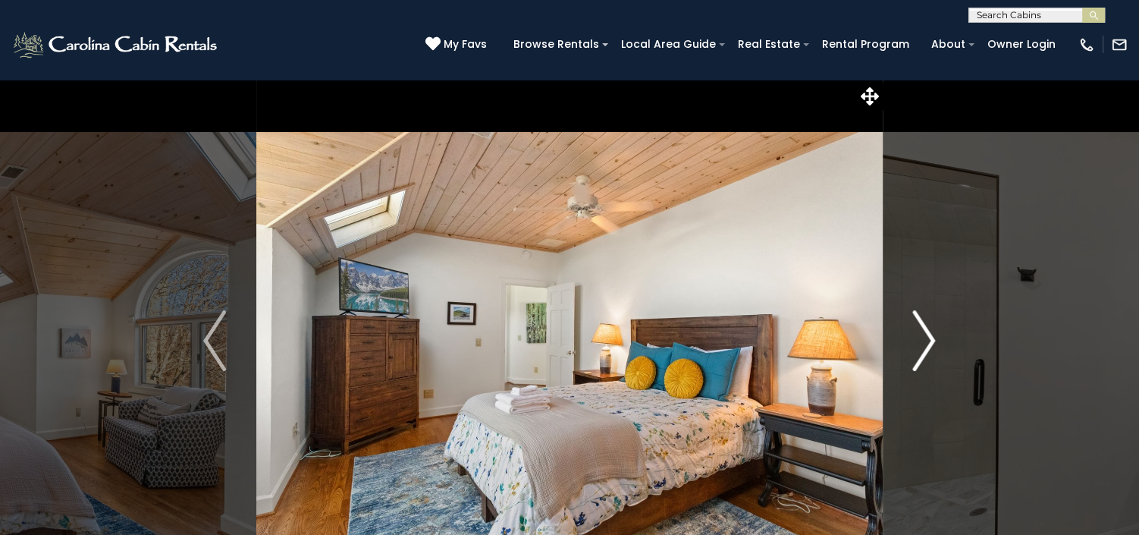
click at [922, 335] on img "Next" at bounding box center [924, 340] width 23 height 61
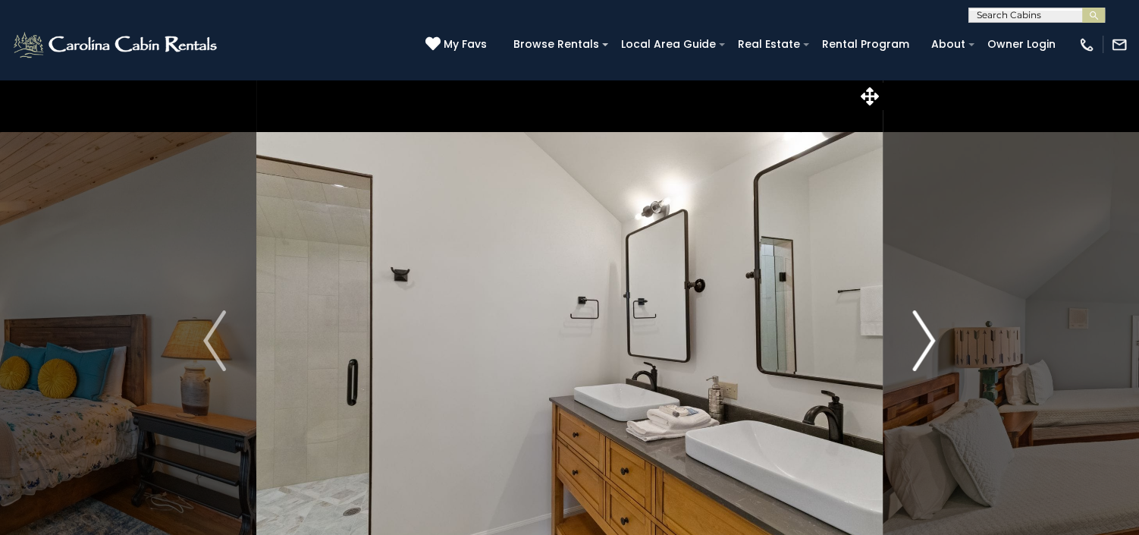
click at [922, 335] on img "Next" at bounding box center [924, 340] width 23 height 61
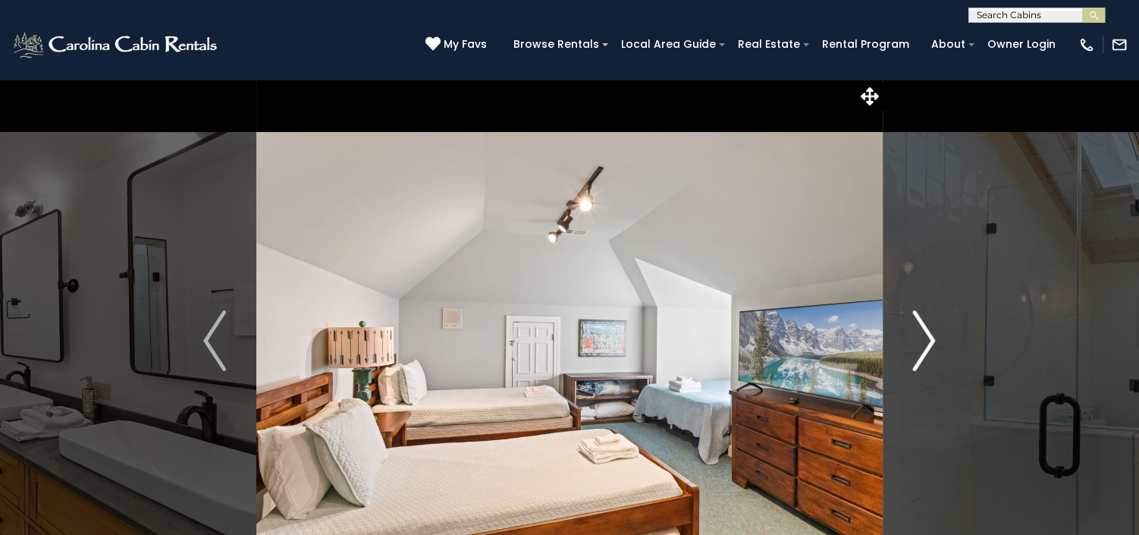
click at [922, 335] on img "Next" at bounding box center [924, 340] width 23 height 61
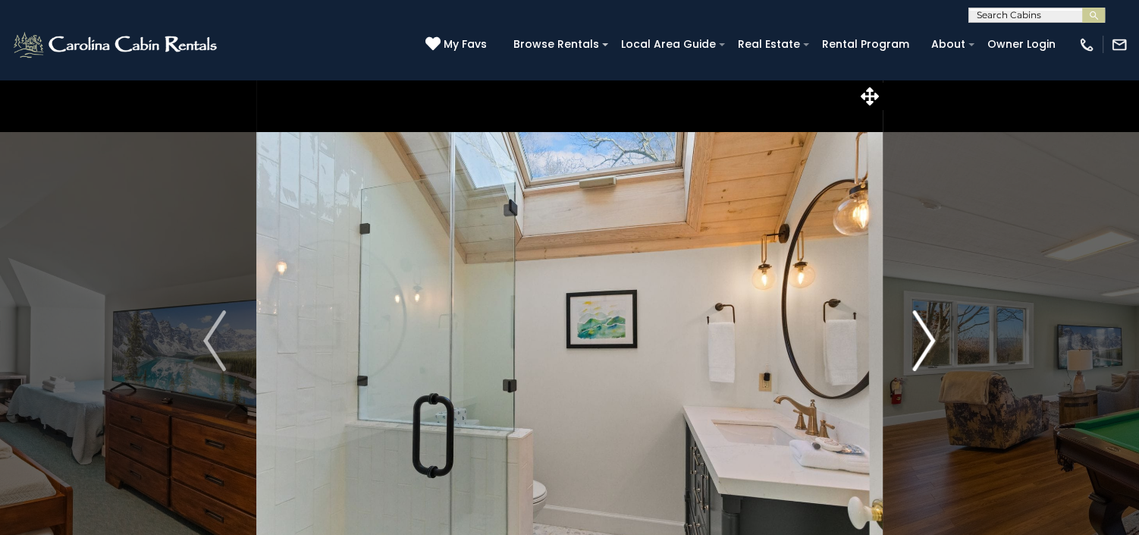
click at [922, 335] on img "Next" at bounding box center [924, 340] width 23 height 61
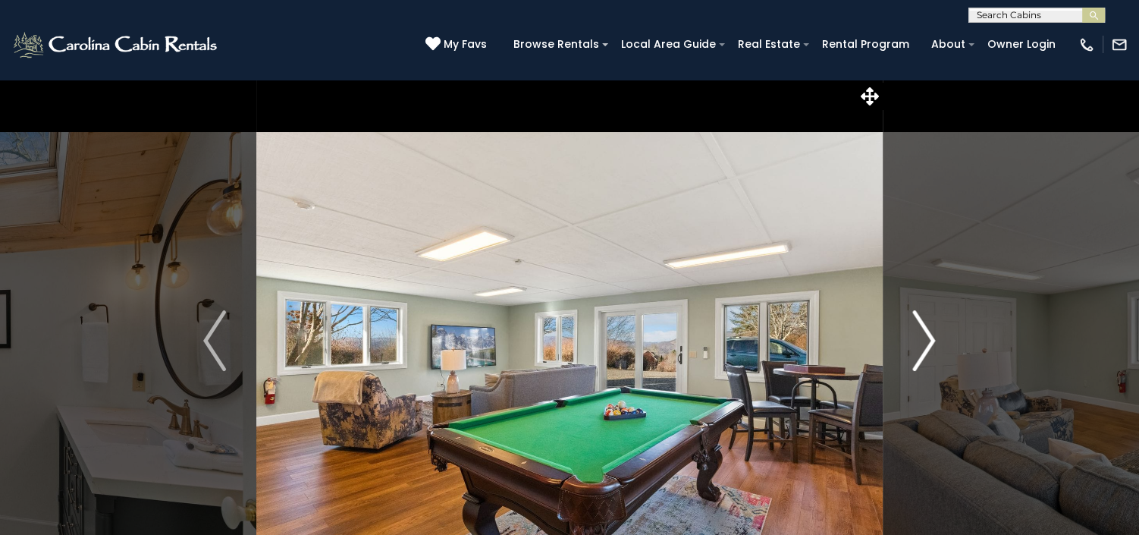
click at [922, 335] on img "Next" at bounding box center [924, 340] width 23 height 61
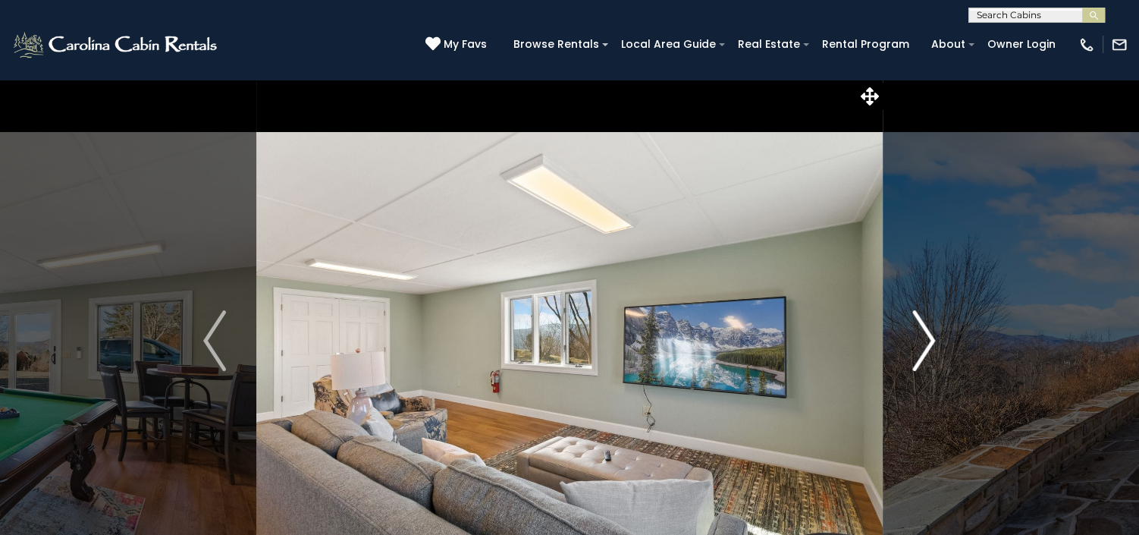
click at [922, 335] on img "Next" at bounding box center [924, 340] width 23 height 61
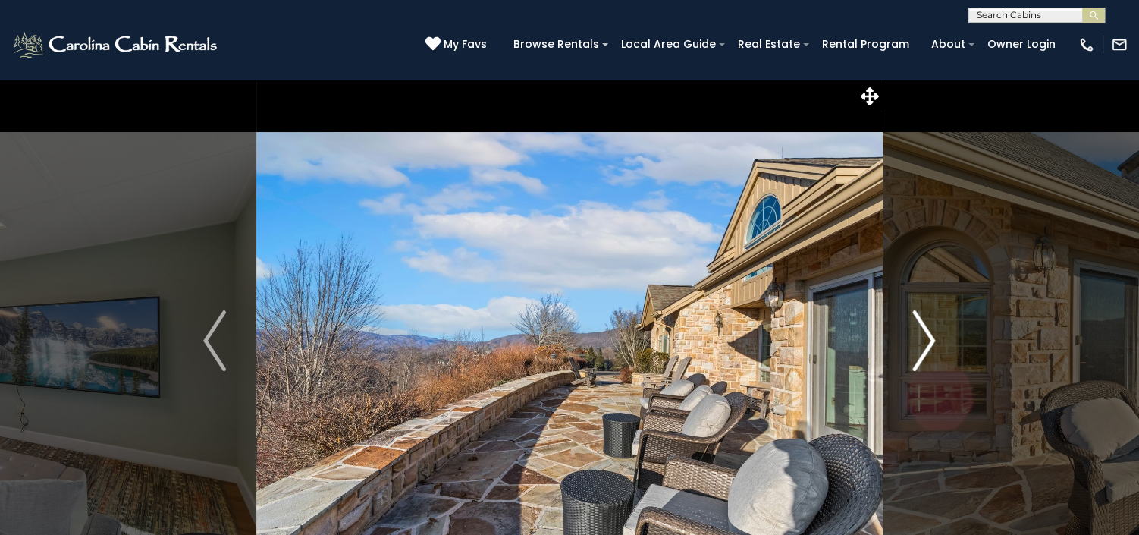
click at [922, 335] on img "Next" at bounding box center [924, 340] width 23 height 61
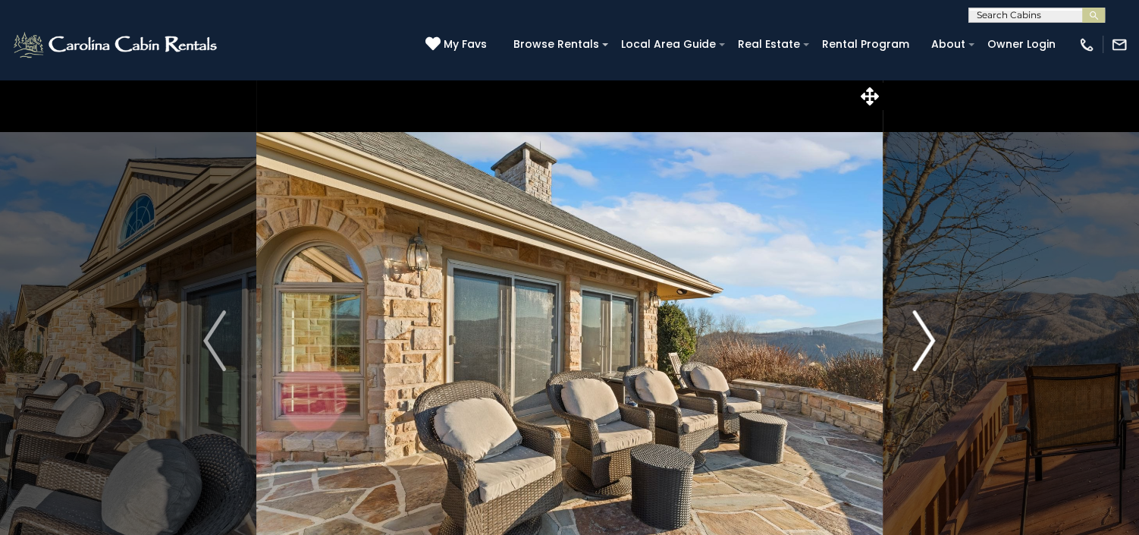
click at [922, 335] on img "Next" at bounding box center [924, 340] width 23 height 61
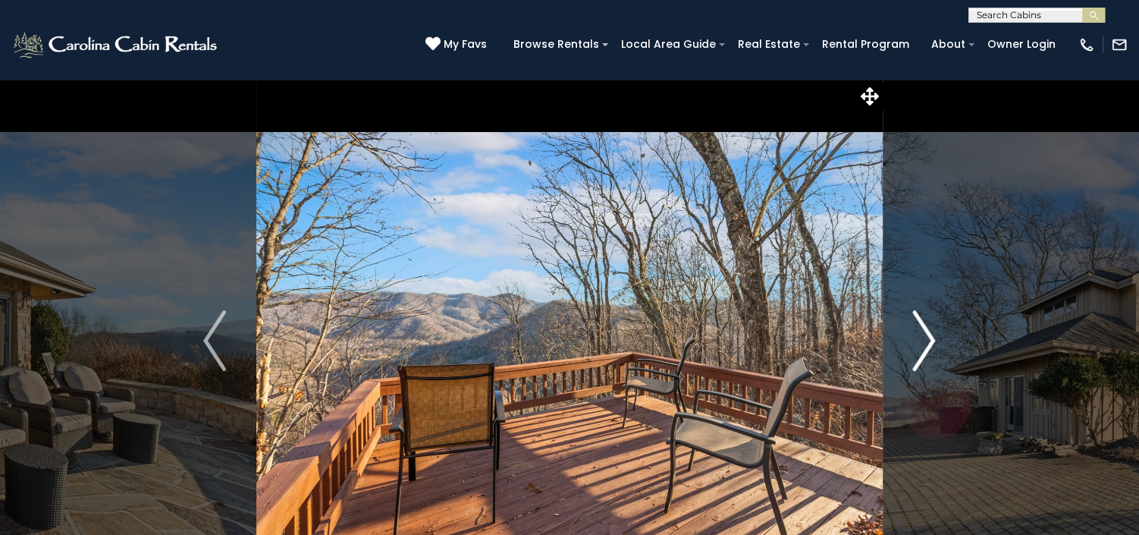
click at [922, 335] on img "Next" at bounding box center [924, 340] width 23 height 61
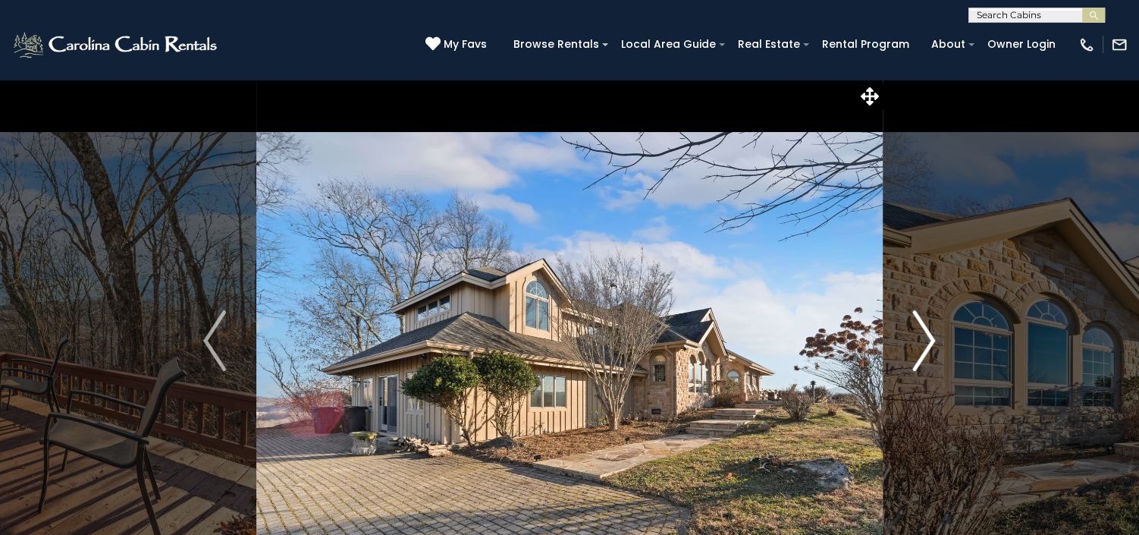
click at [922, 335] on img "Next" at bounding box center [924, 340] width 23 height 61
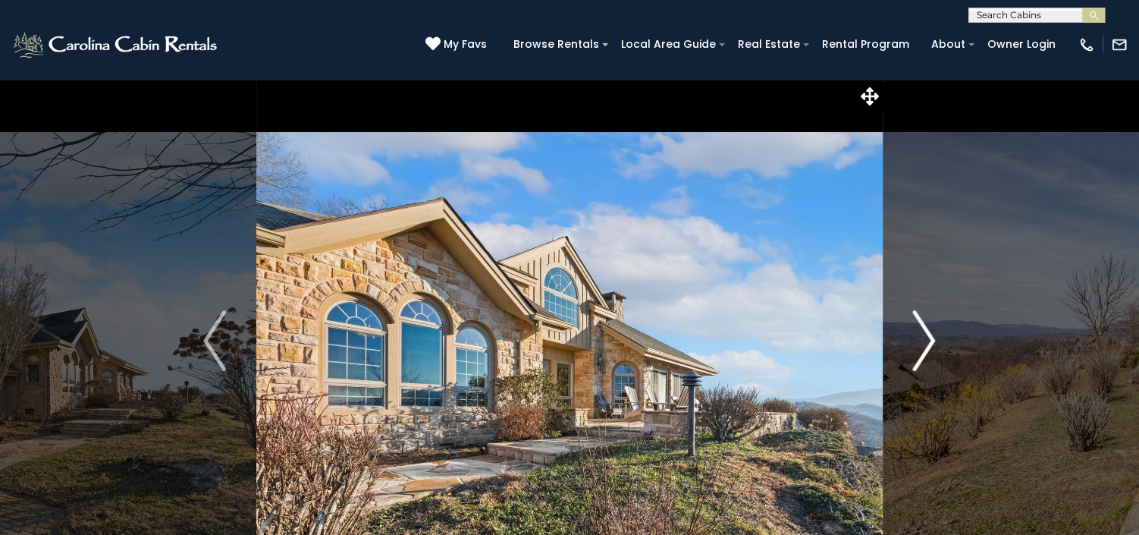
click at [922, 335] on img "Next" at bounding box center [924, 340] width 23 height 61
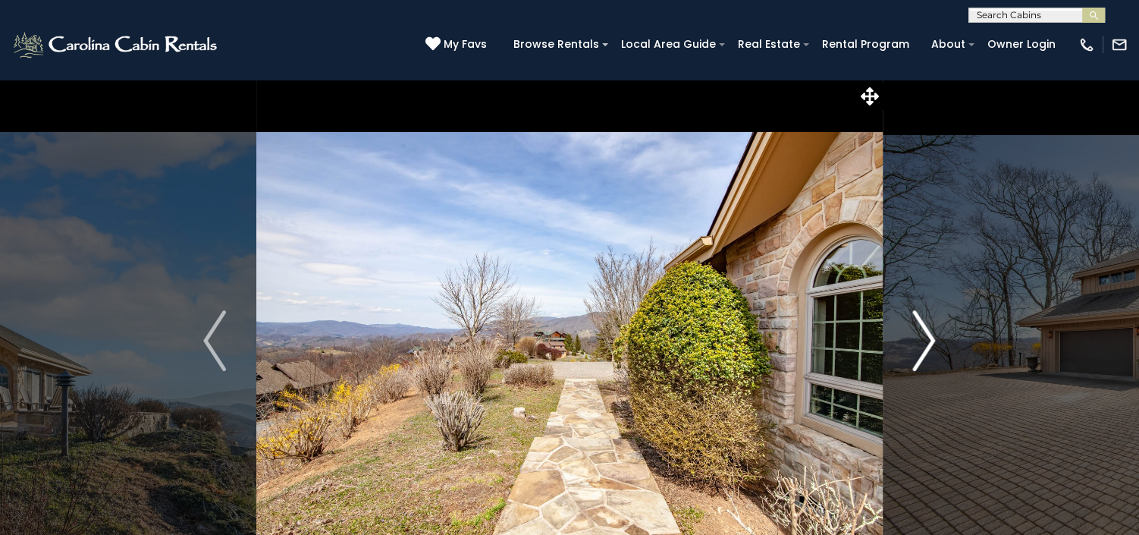
click at [922, 335] on img "Next" at bounding box center [924, 340] width 23 height 61
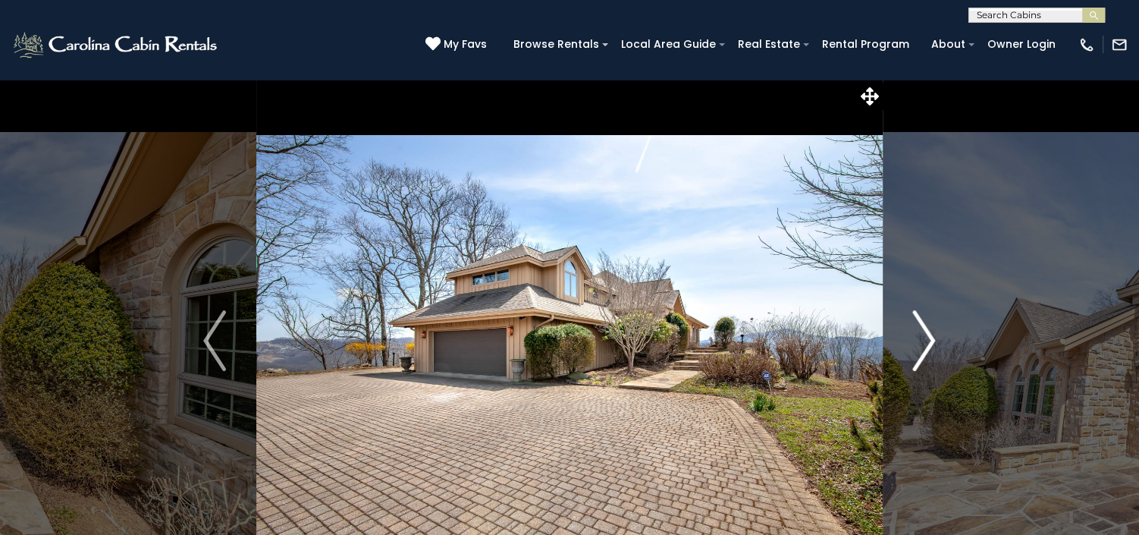
click at [922, 335] on img "Next" at bounding box center [924, 340] width 23 height 61
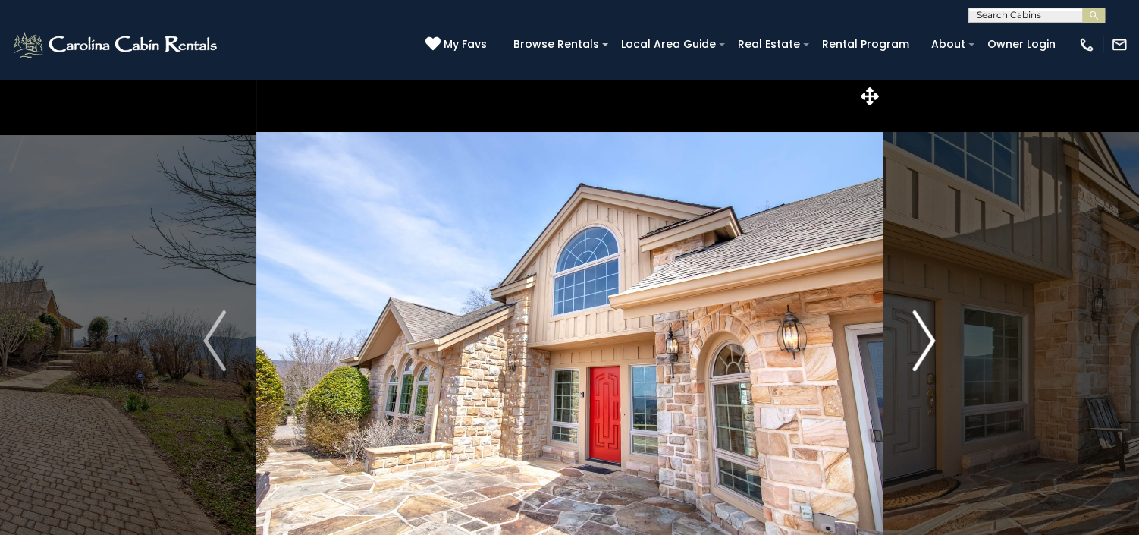
click at [922, 335] on img "Next" at bounding box center [924, 340] width 23 height 61
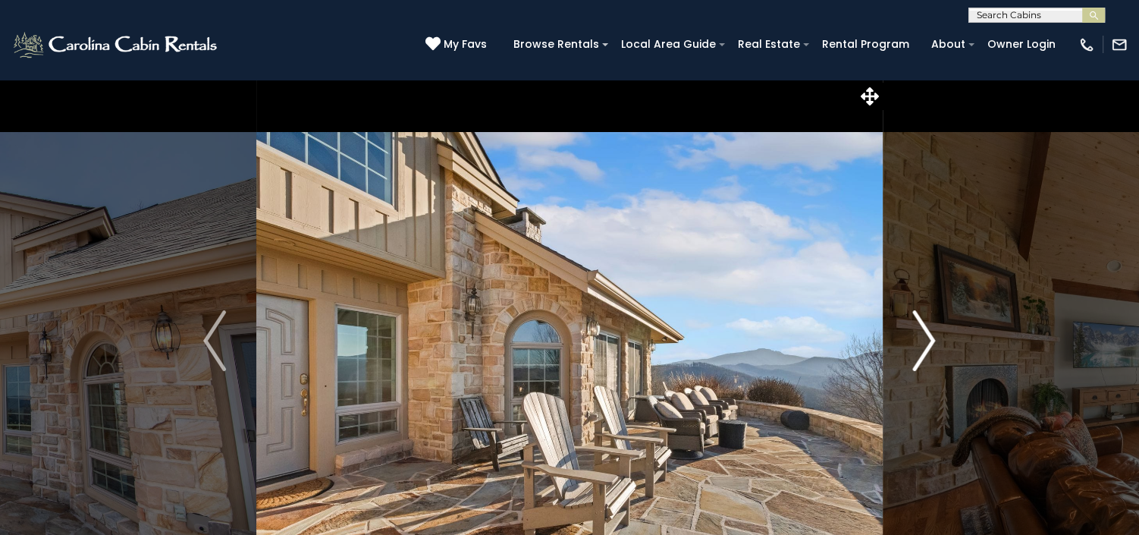
click at [922, 335] on img "Next" at bounding box center [924, 340] width 23 height 61
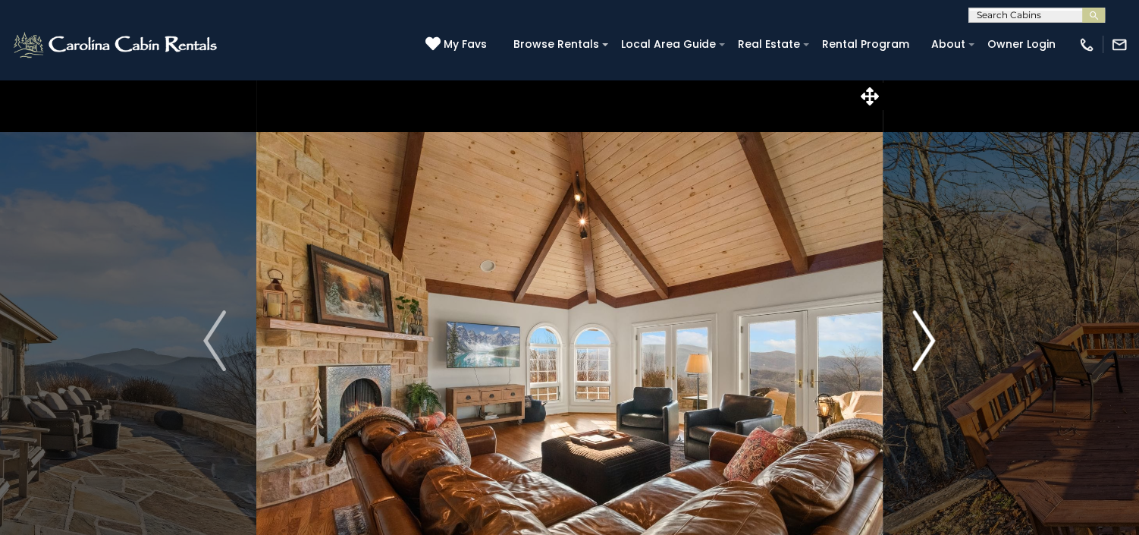
click at [922, 335] on img "Next" at bounding box center [924, 340] width 23 height 61
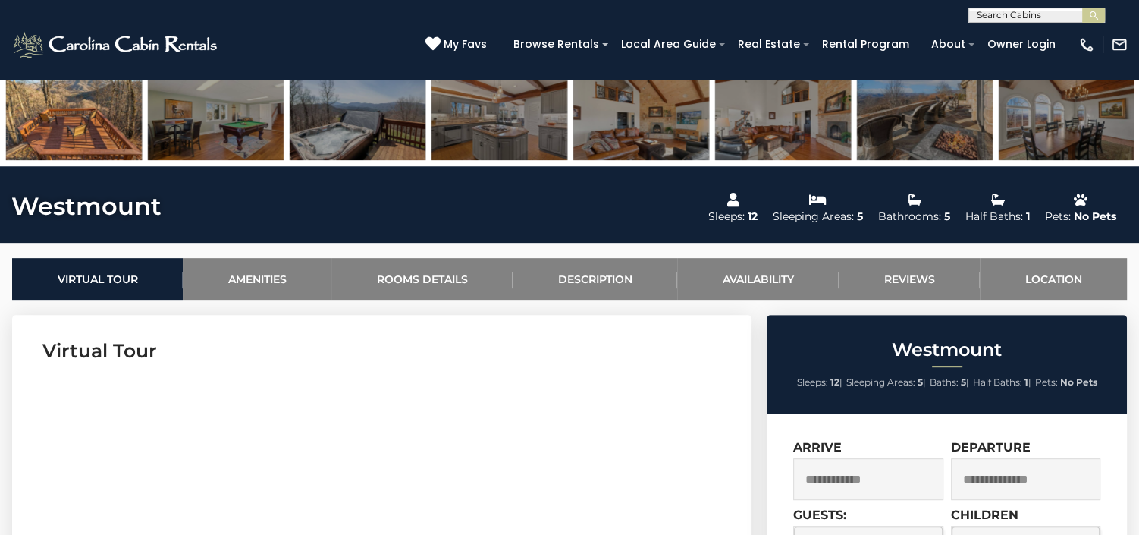
scroll to position [568, 0]
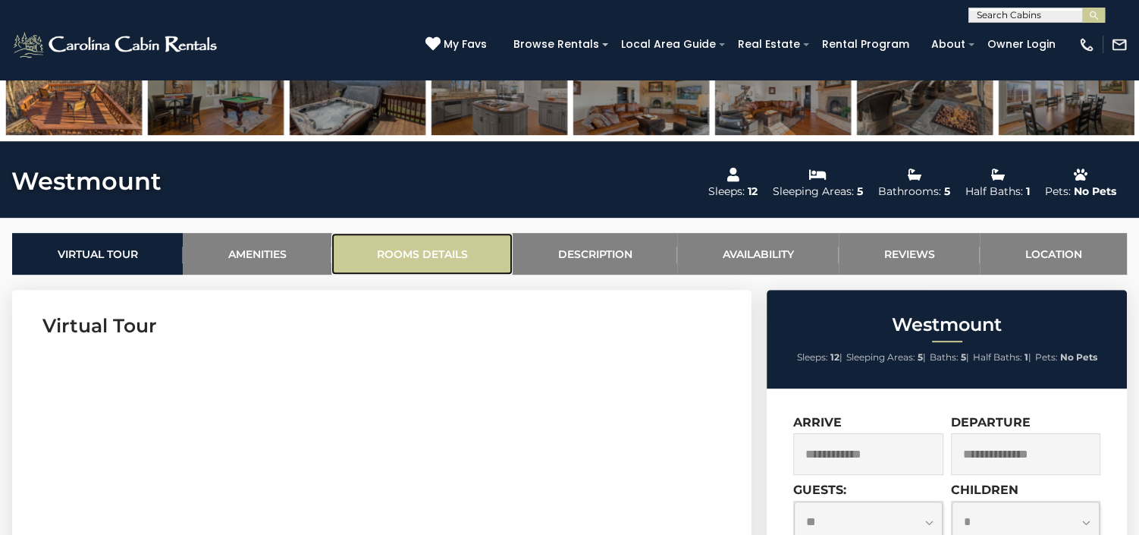
click at [438, 256] on link "Rooms Details" at bounding box center [421, 254] width 181 height 42
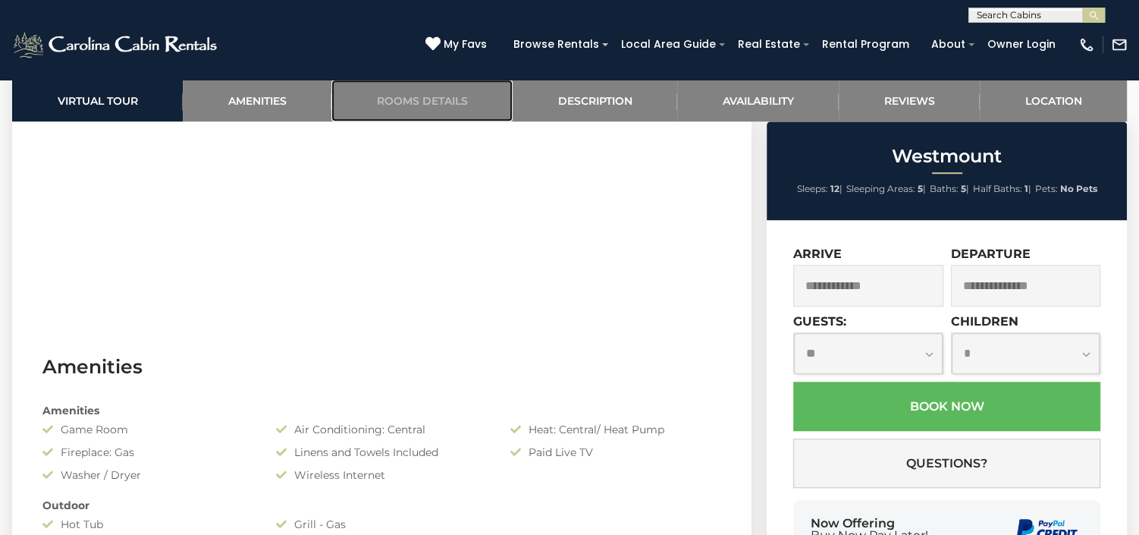
scroll to position [883, 0]
